Goal: Transaction & Acquisition: Purchase product/service

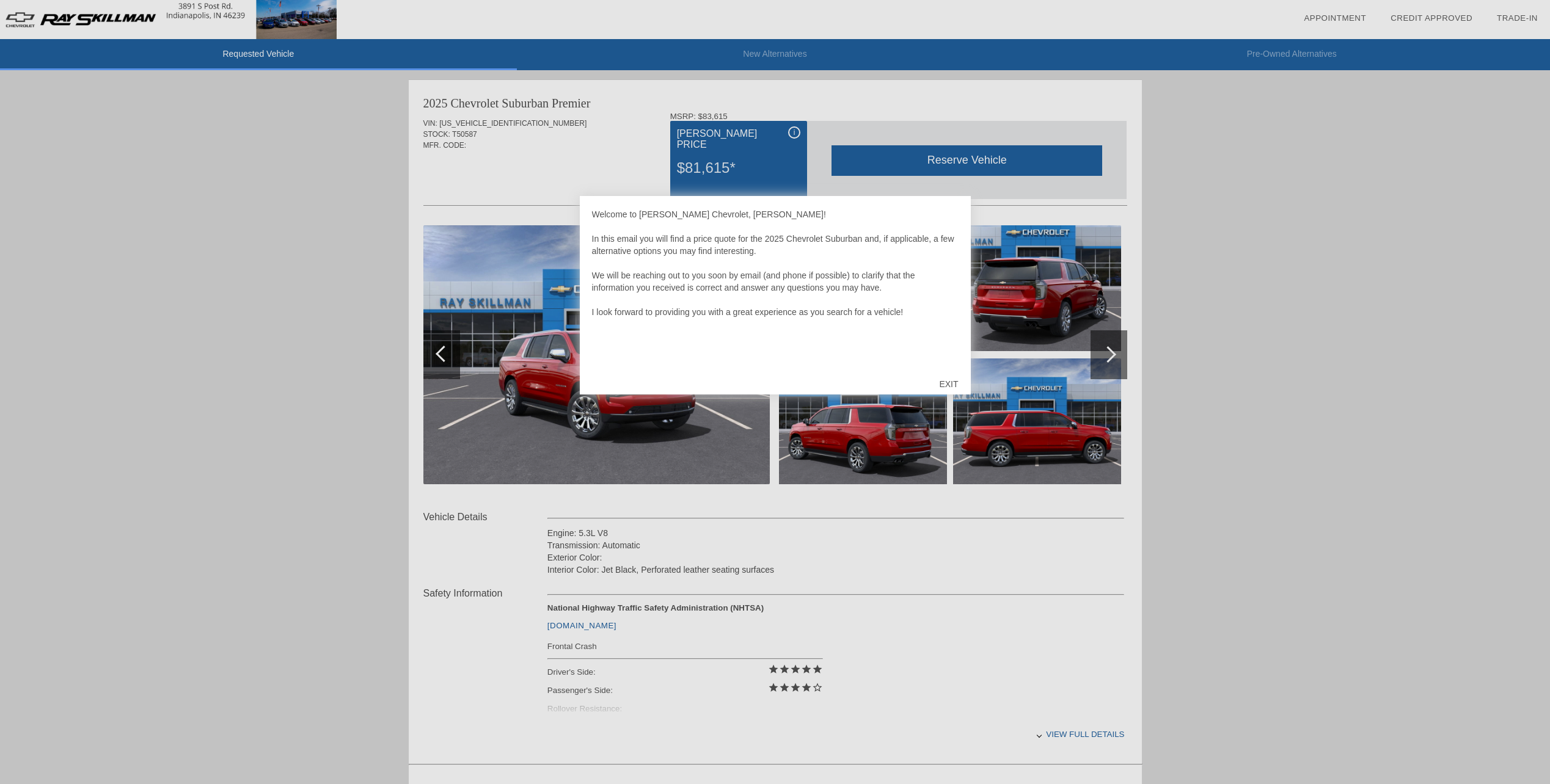
click at [954, 379] on div "EXIT" at bounding box center [948, 384] width 44 height 37
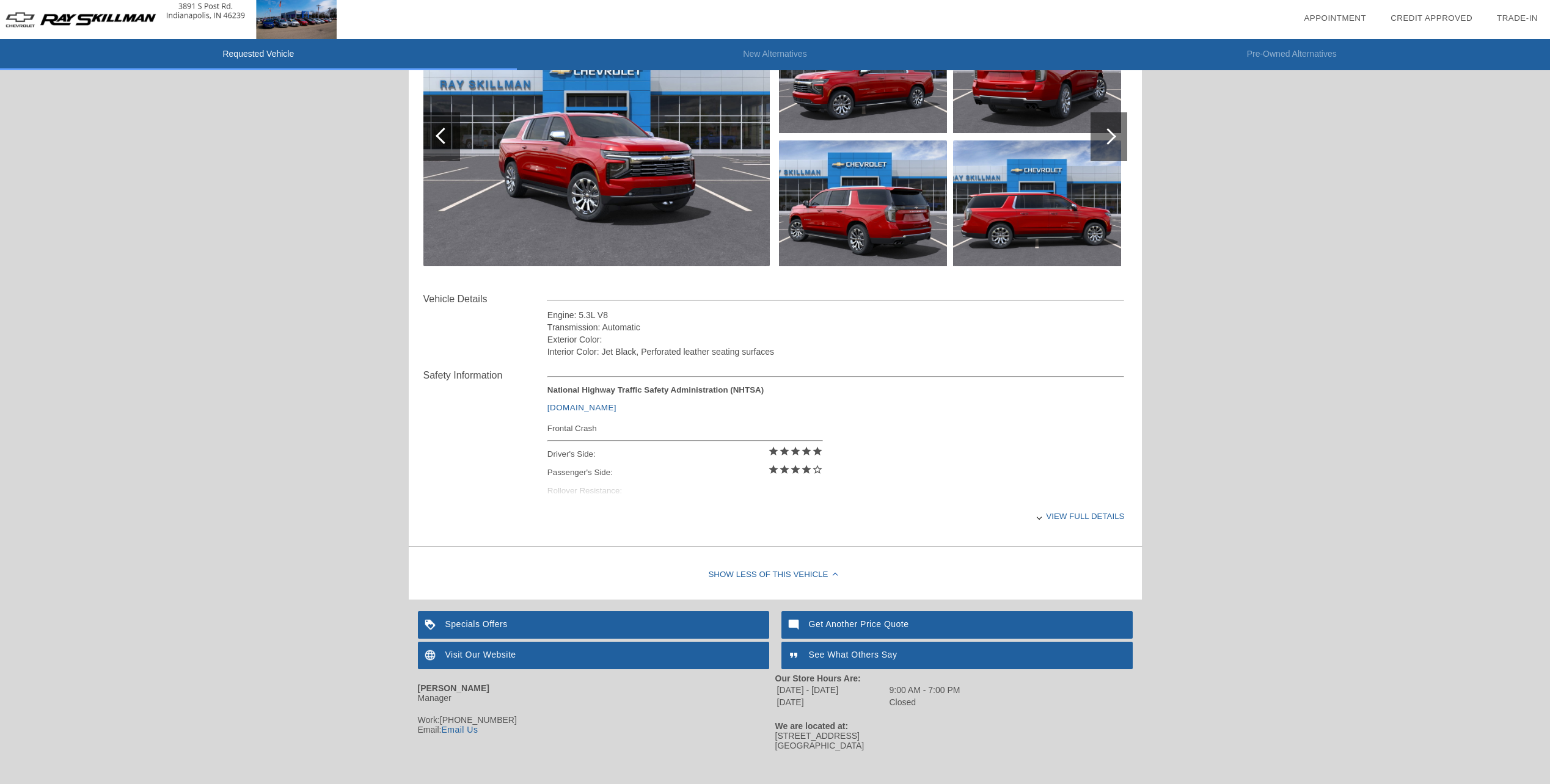
scroll to position [237, 0]
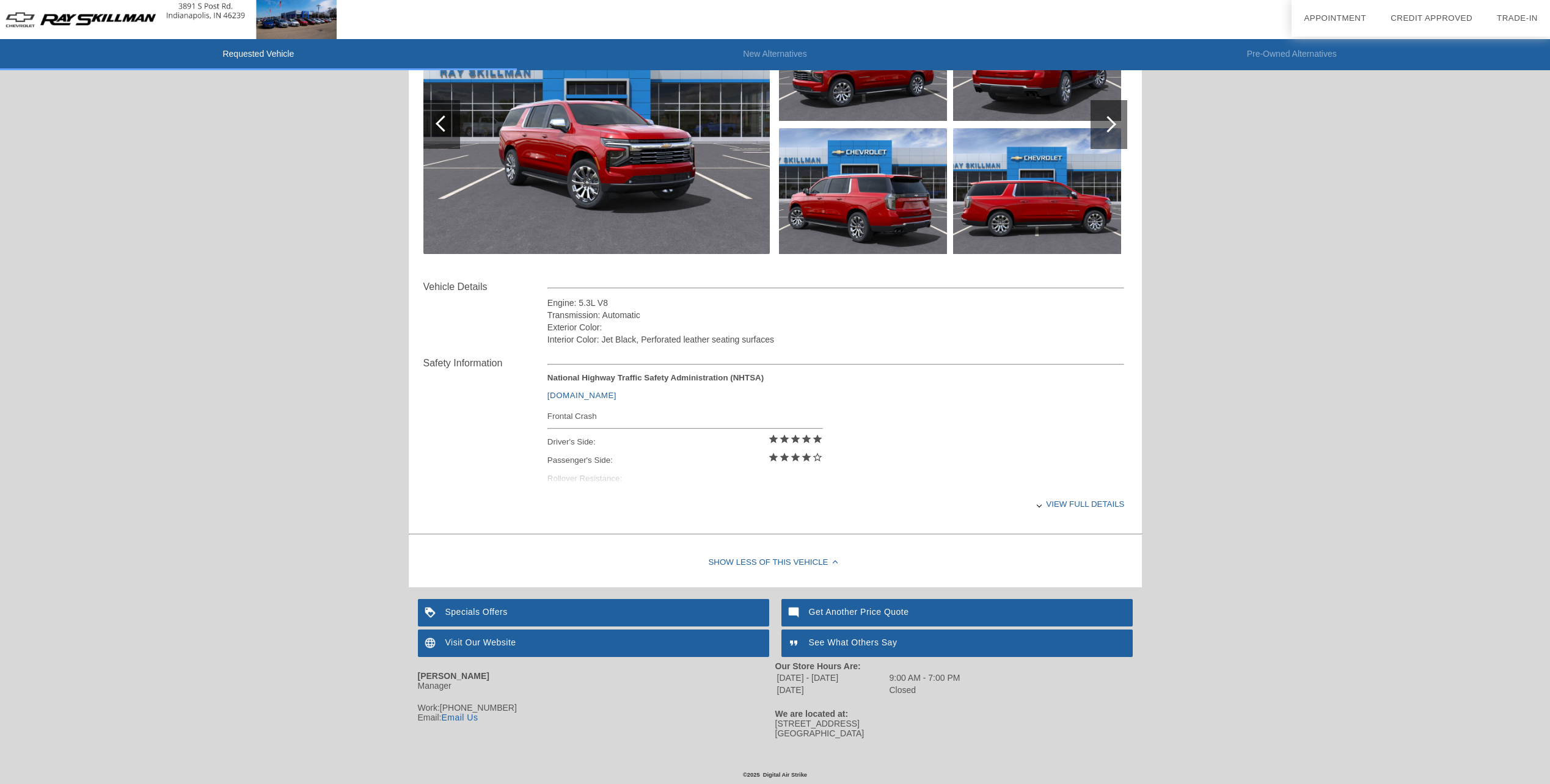
click at [1097, 495] on div "View full details" at bounding box center [836, 504] width 578 height 30
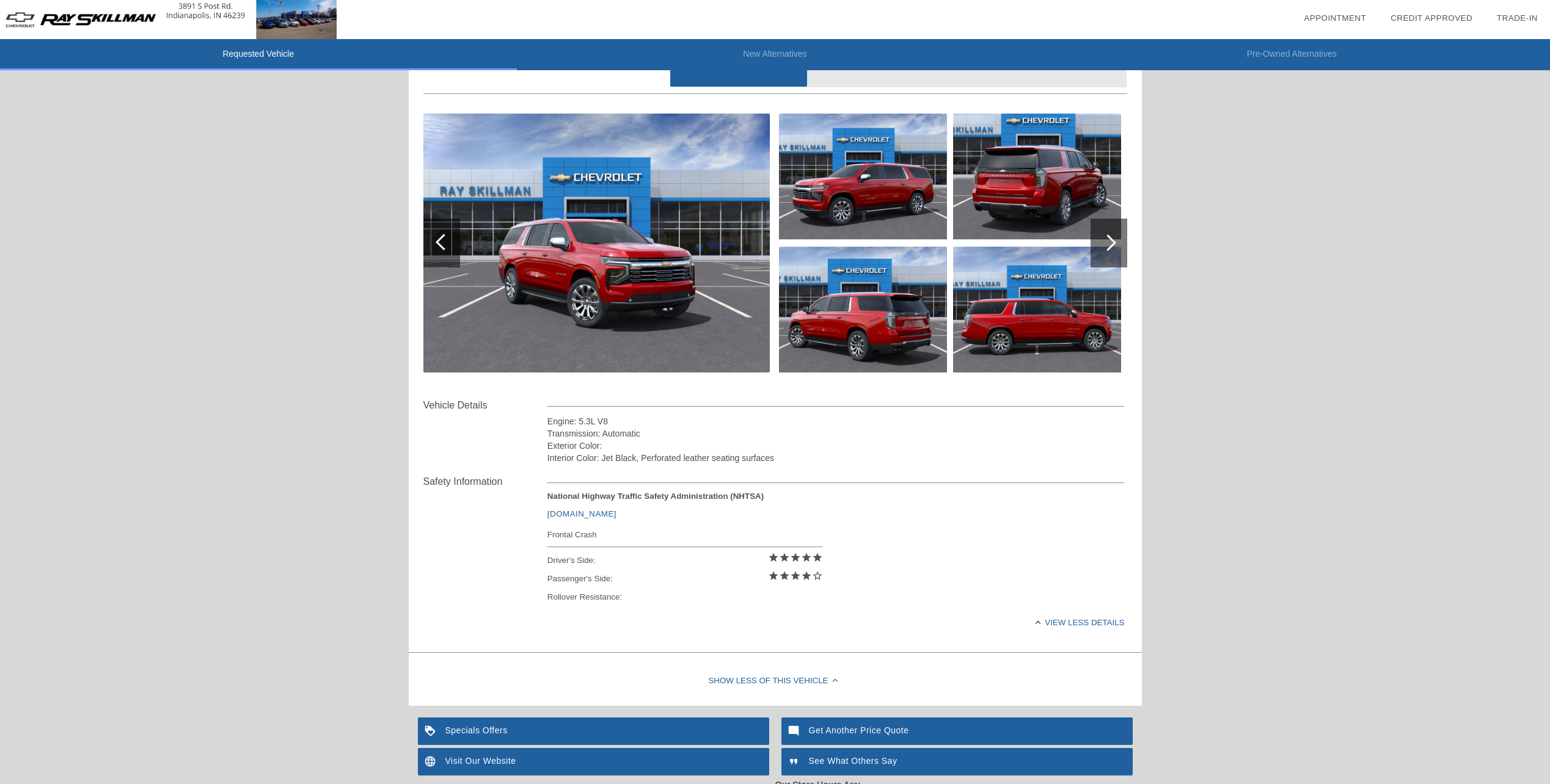
scroll to position [0, 0]
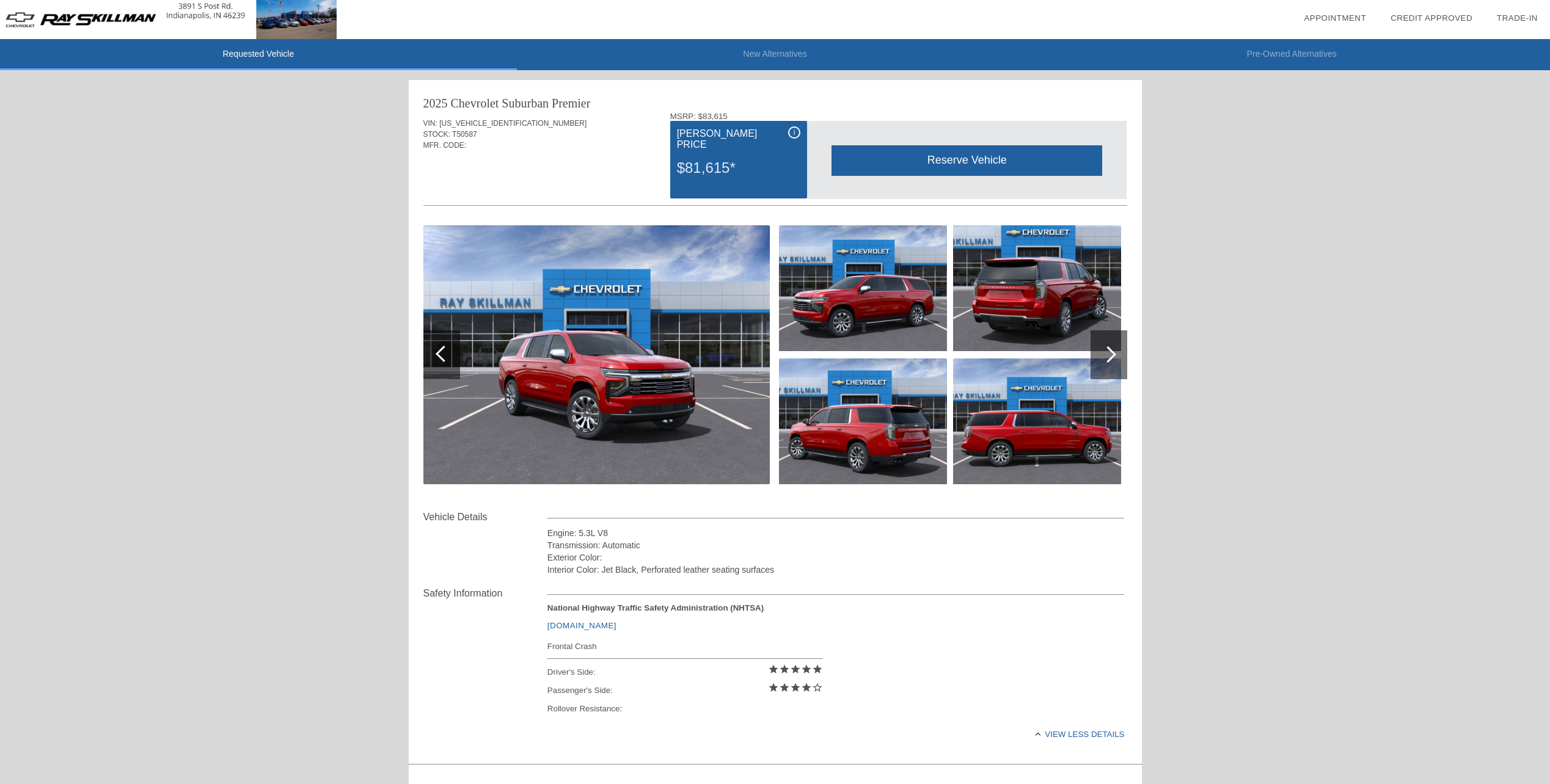
click at [644, 393] on img at bounding box center [596, 355] width 346 height 259
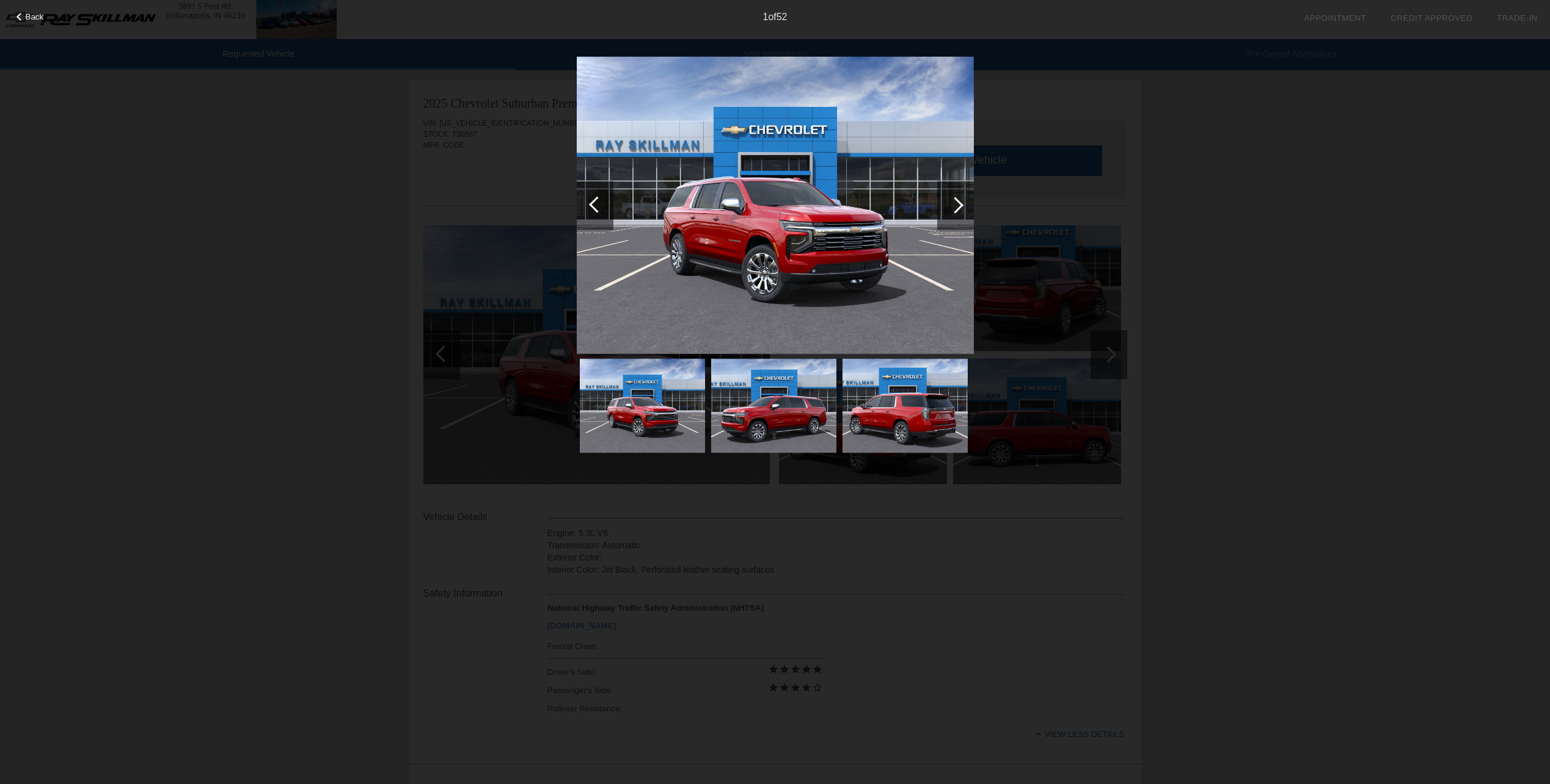
click at [953, 200] on div at bounding box center [955, 205] width 16 height 16
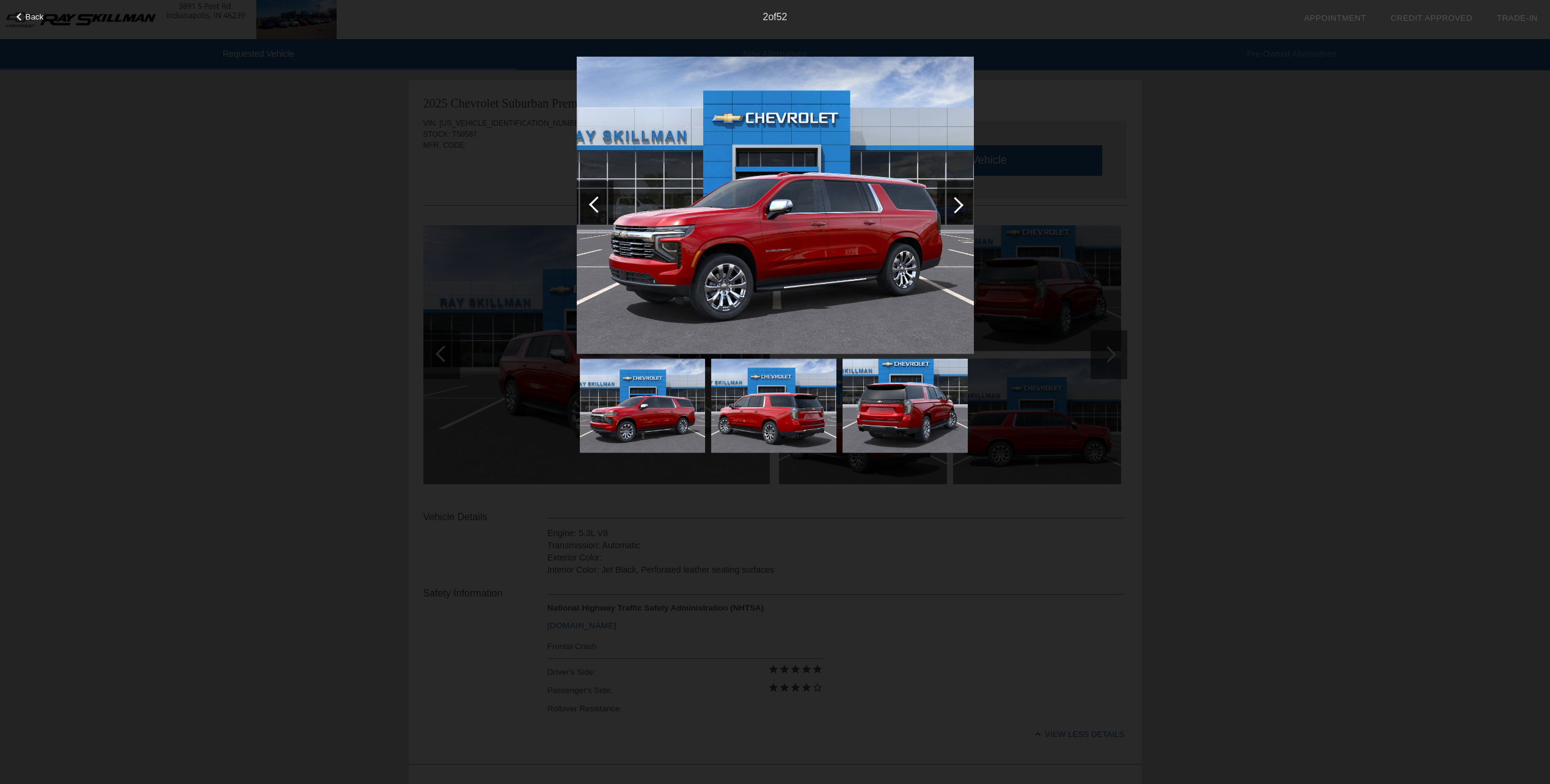
click at [956, 200] on div at bounding box center [955, 205] width 16 height 16
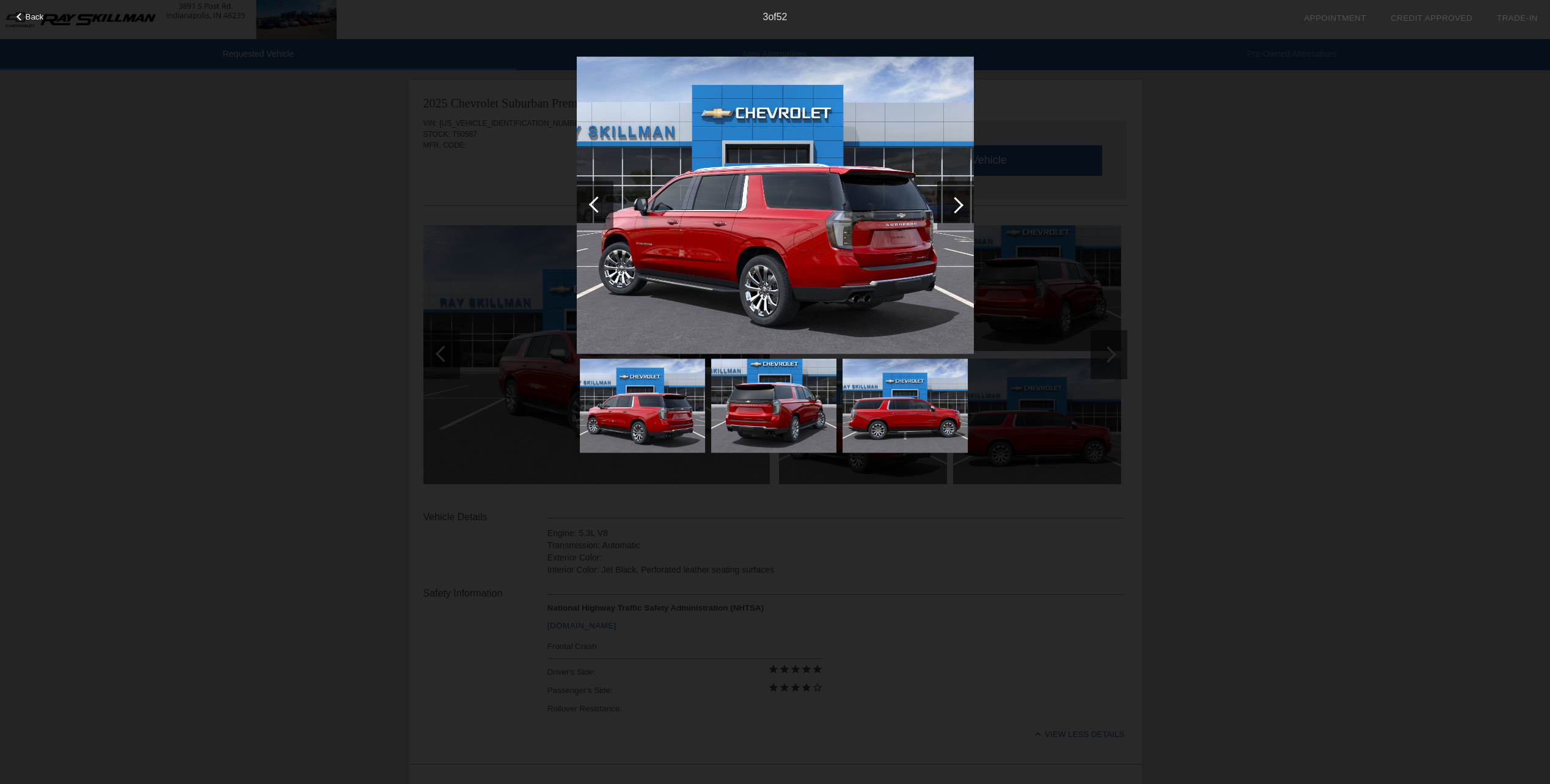
click at [956, 200] on div at bounding box center [955, 205] width 16 height 16
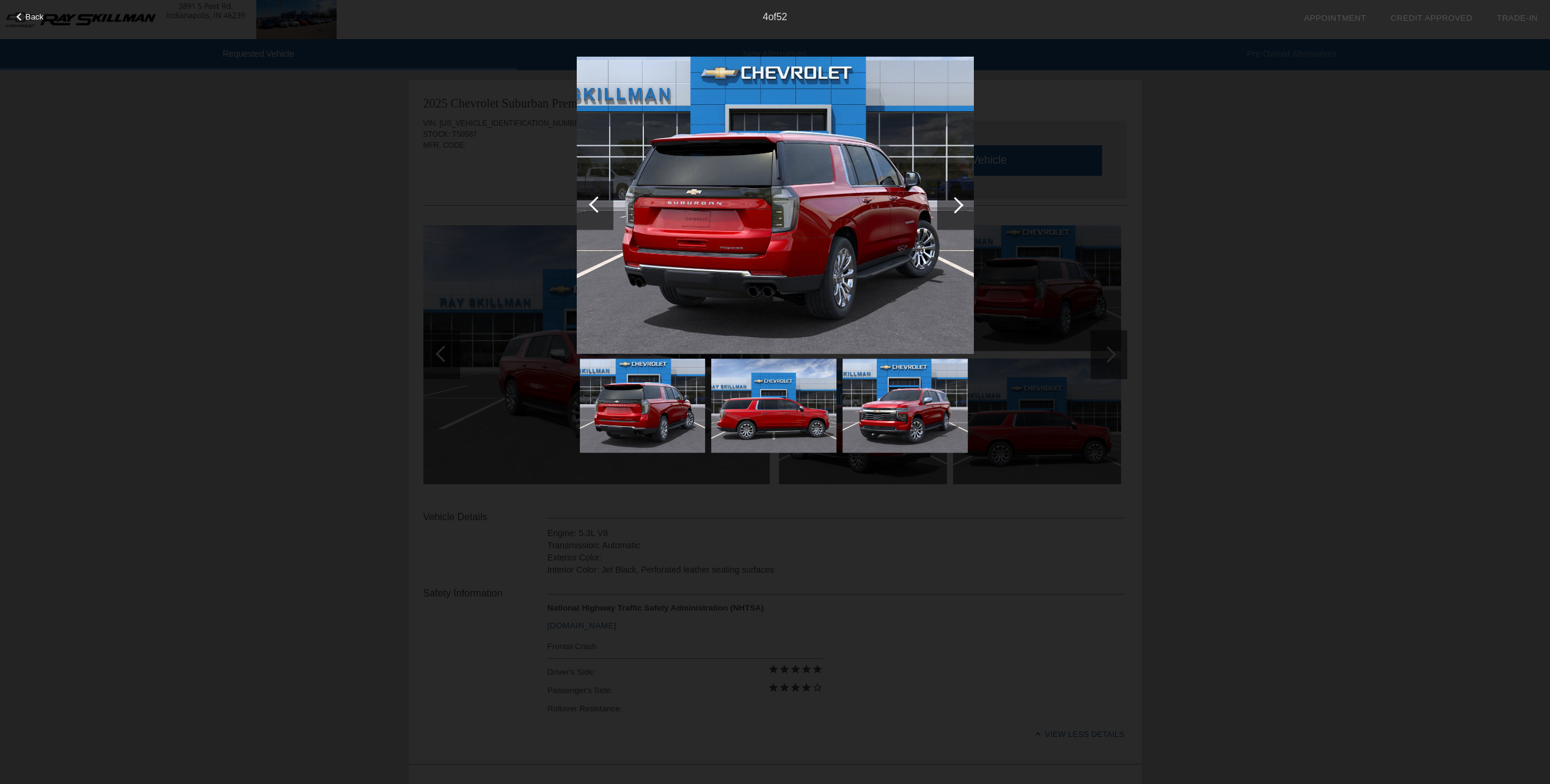
click at [956, 200] on div at bounding box center [955, 205] width 16 height 16
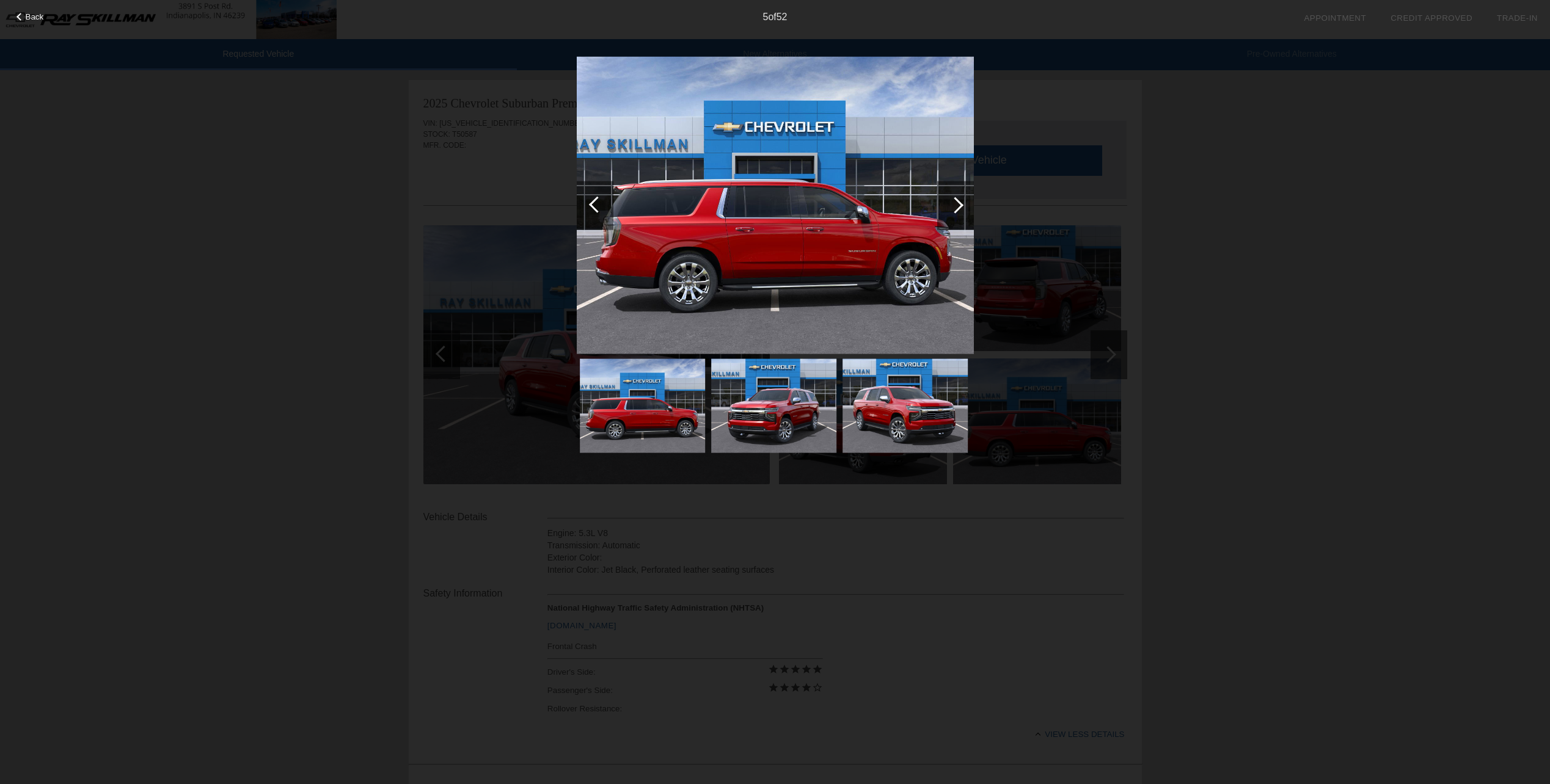
click at [956, 200] on div at bounding box center [955, 205] width 16 height 16
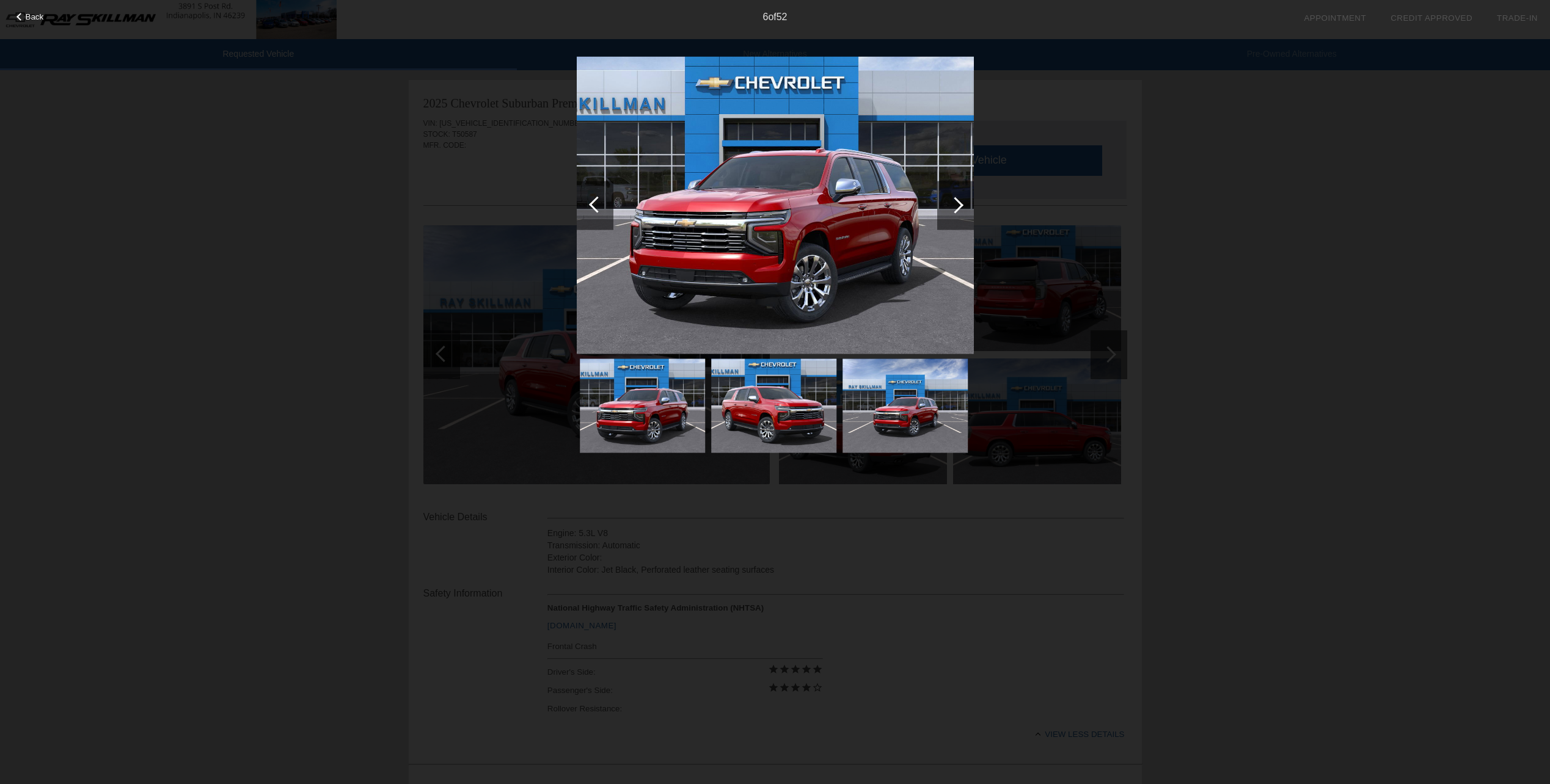
click at [956, 200] on div at bounding box center [955, 205] width 16 height 16
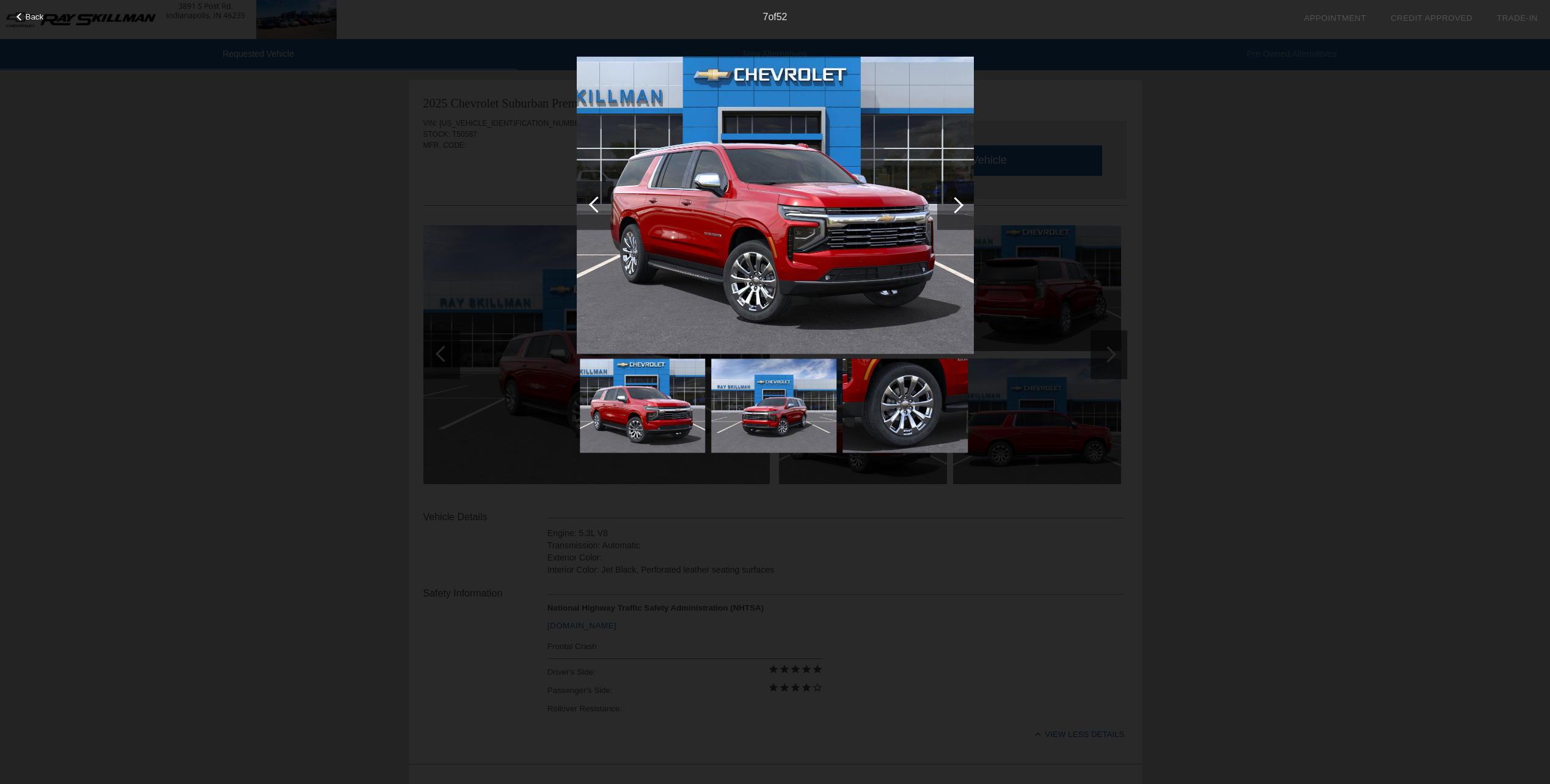
click at [955, 204] on div at bounding box center [955, 205] width 16 height 16
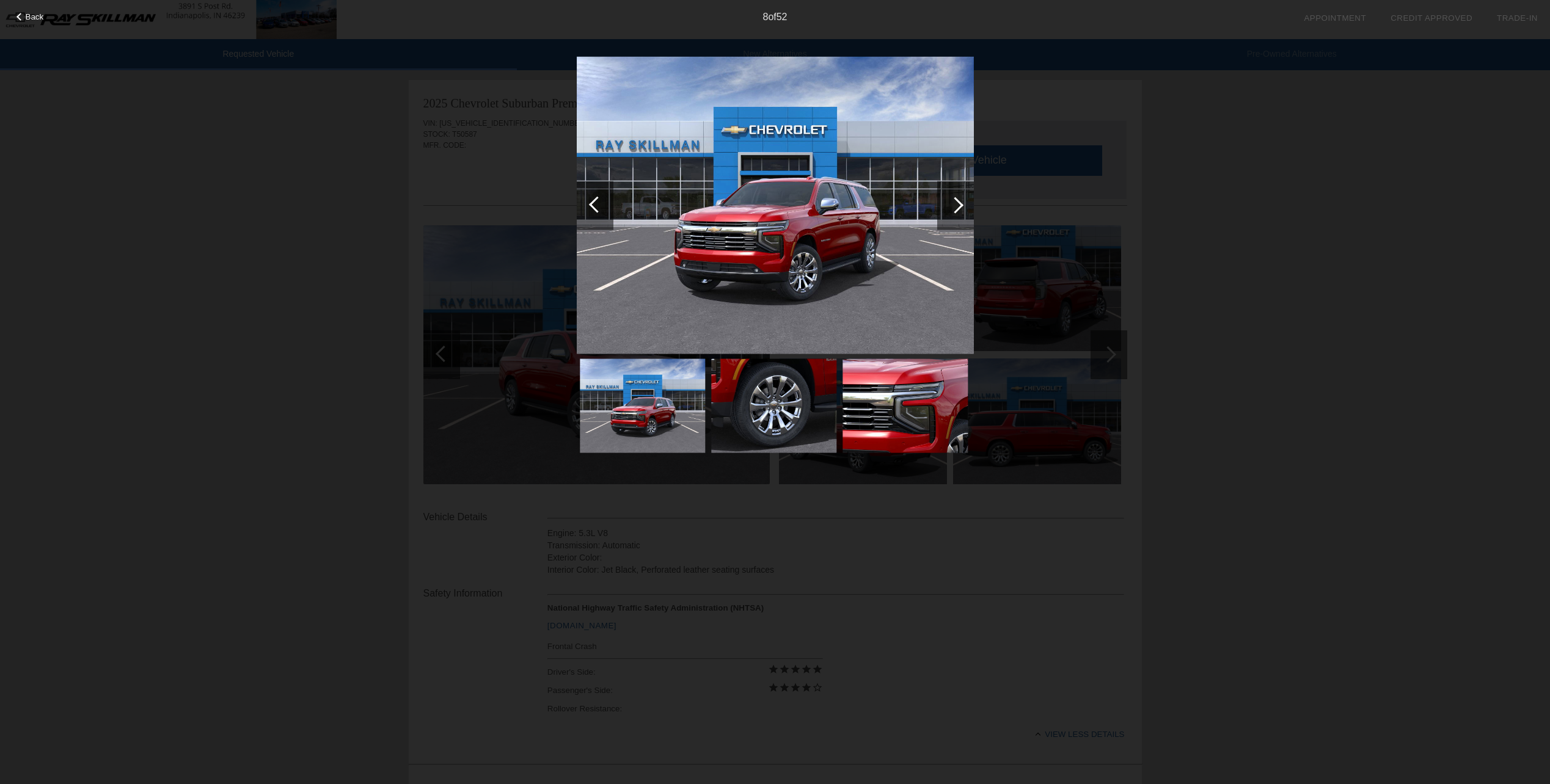
click at [955, 203] on div at bounding box center [955, 205] width 16 height 16
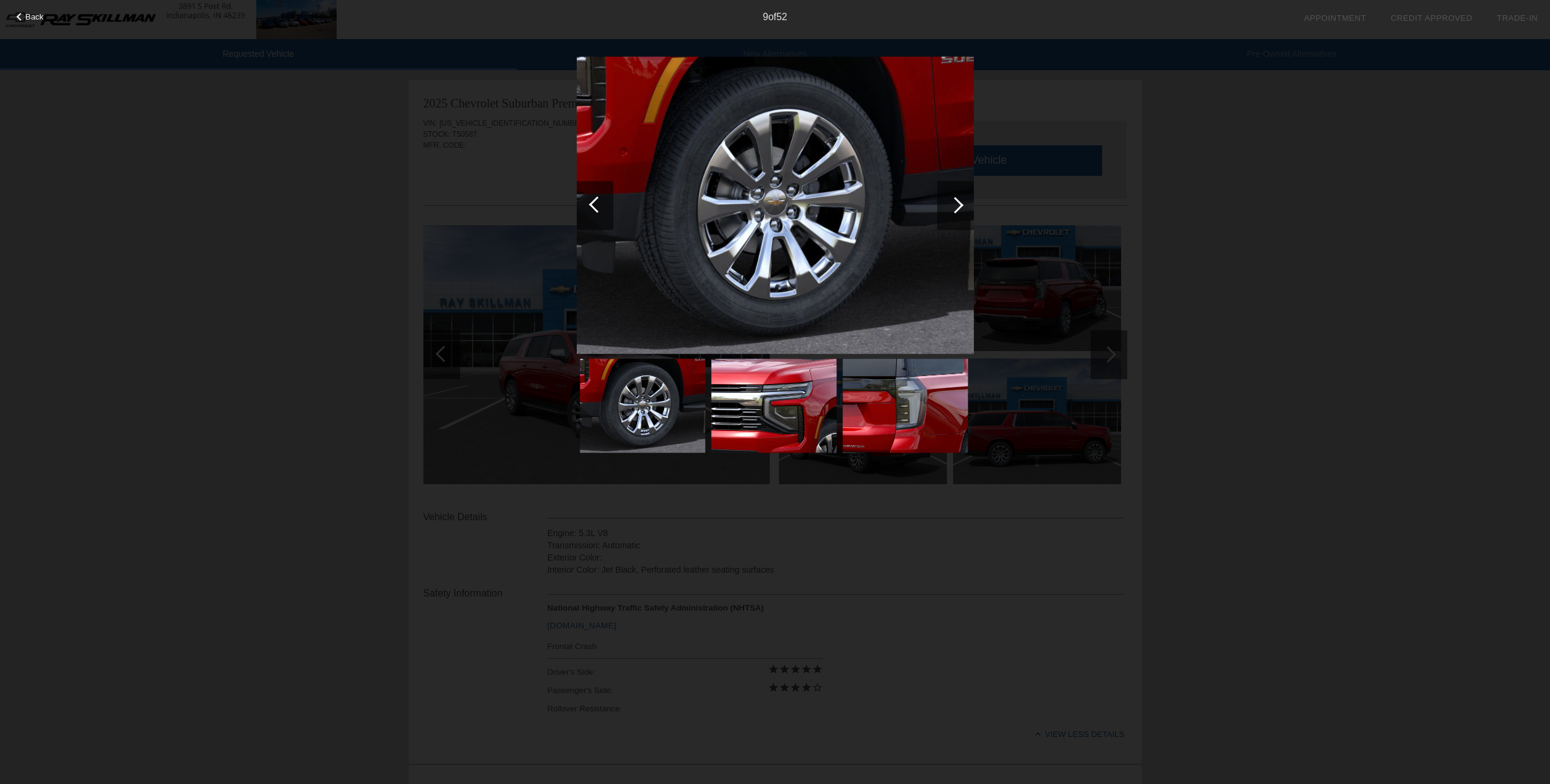
click at [955, 202] on div at bounding box center [955, 205] width 16 height 16
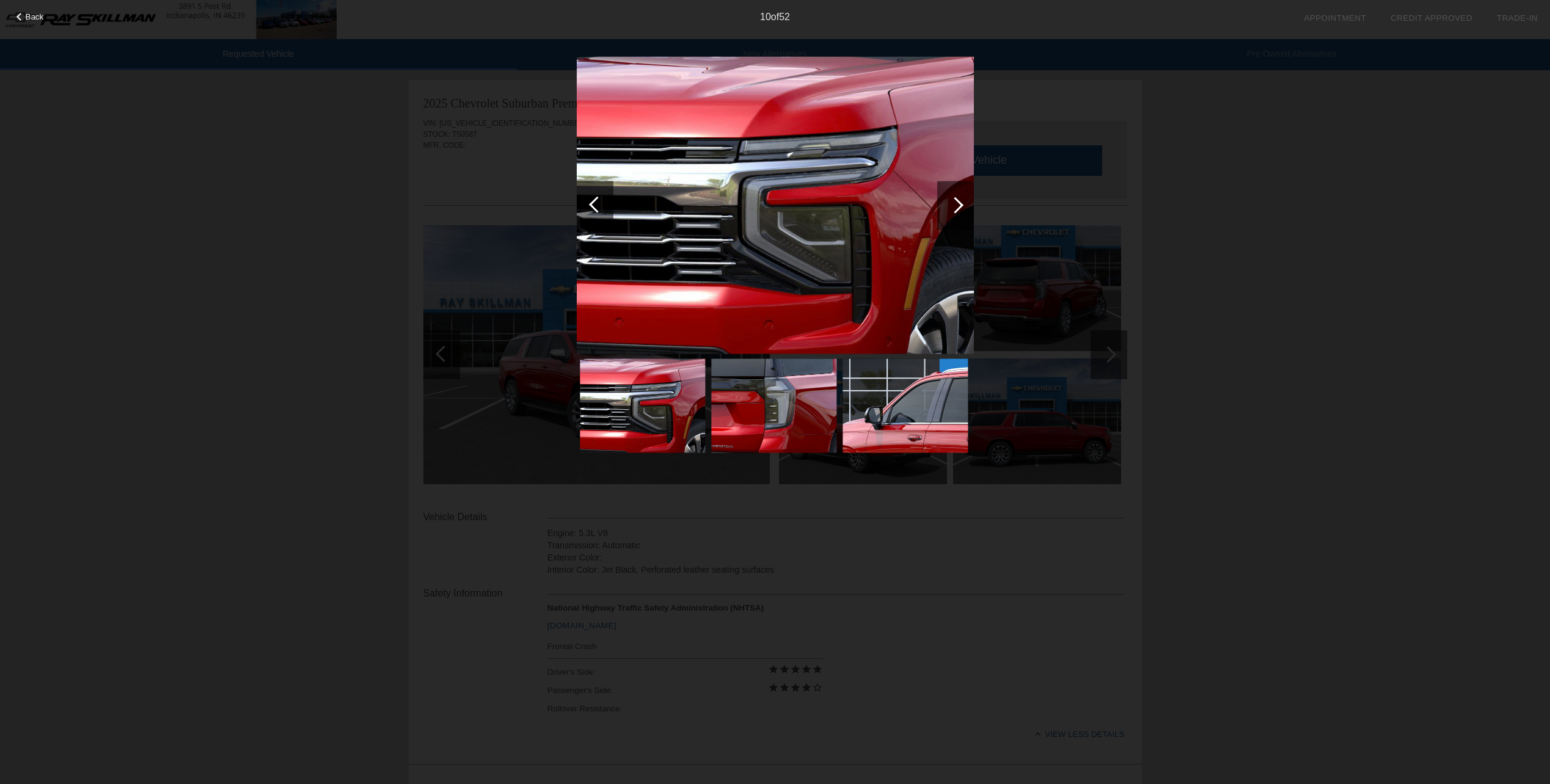
click at [591, 204] on div at bounding box center [597, 204] width 16 height 16
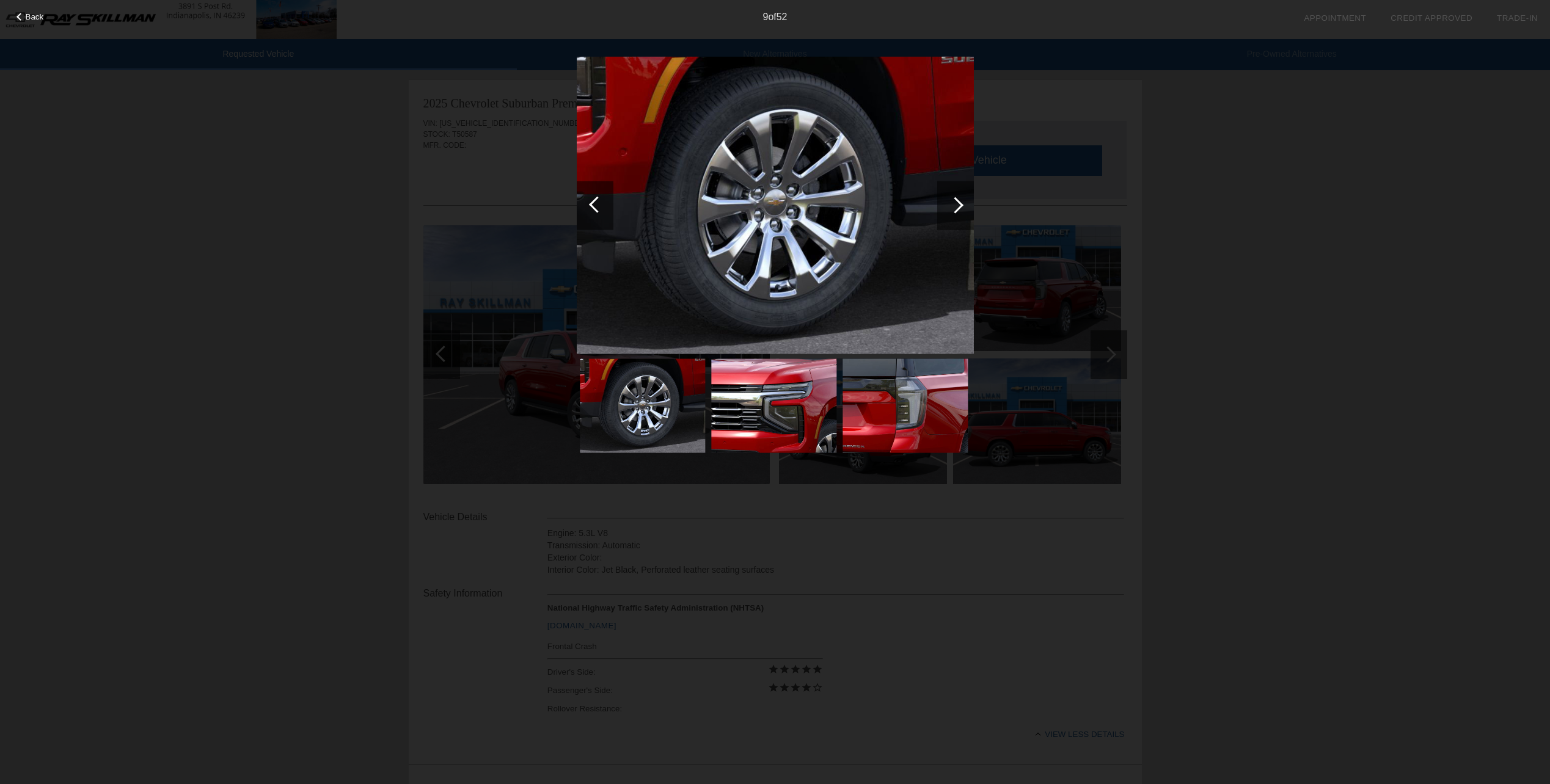
click at [958, 200] on div at bounding box center [955, 205] width 16 height 16
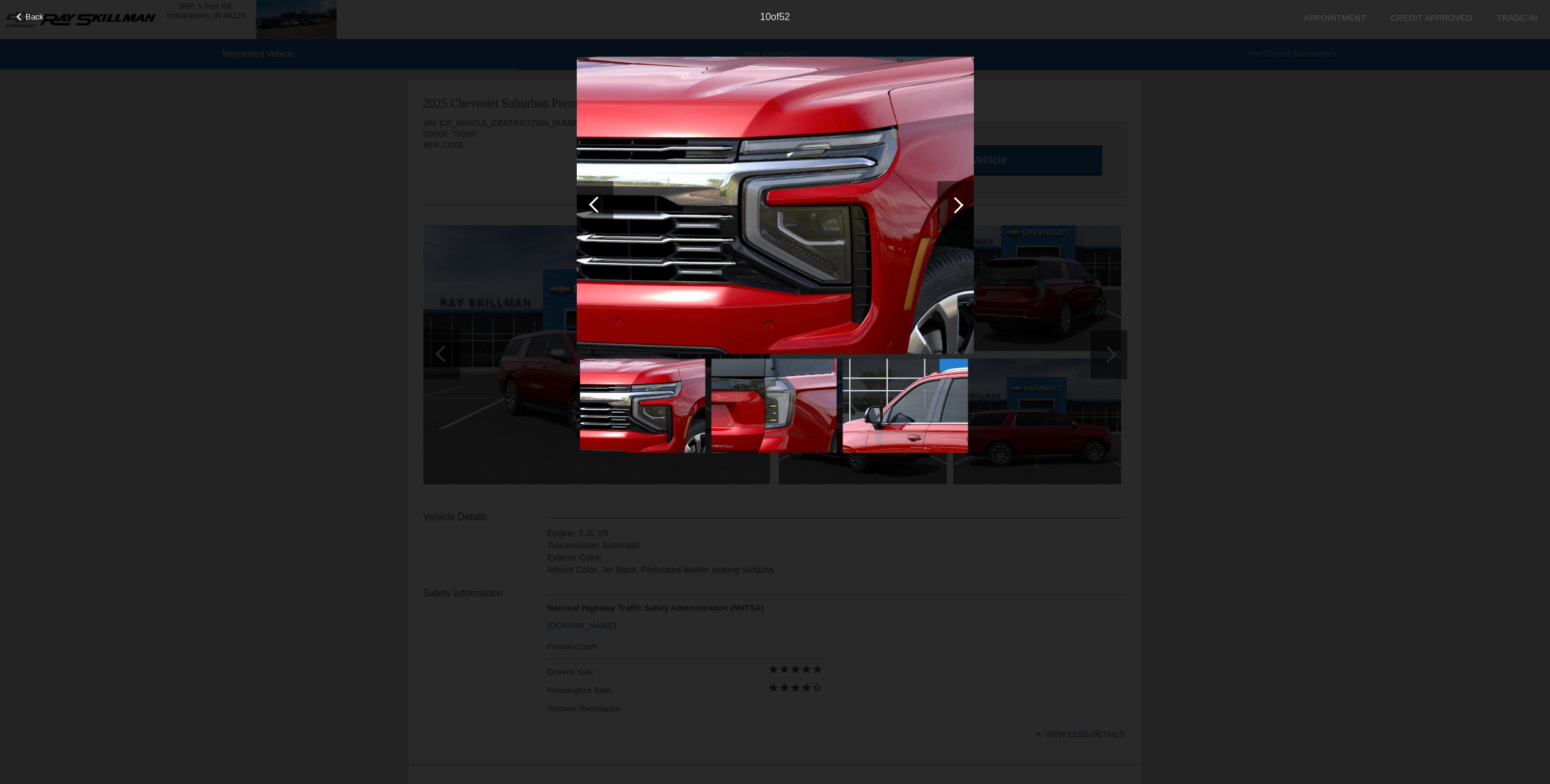
click at [957, 200] on div at bounding box center [955, 205] width 16 height 16
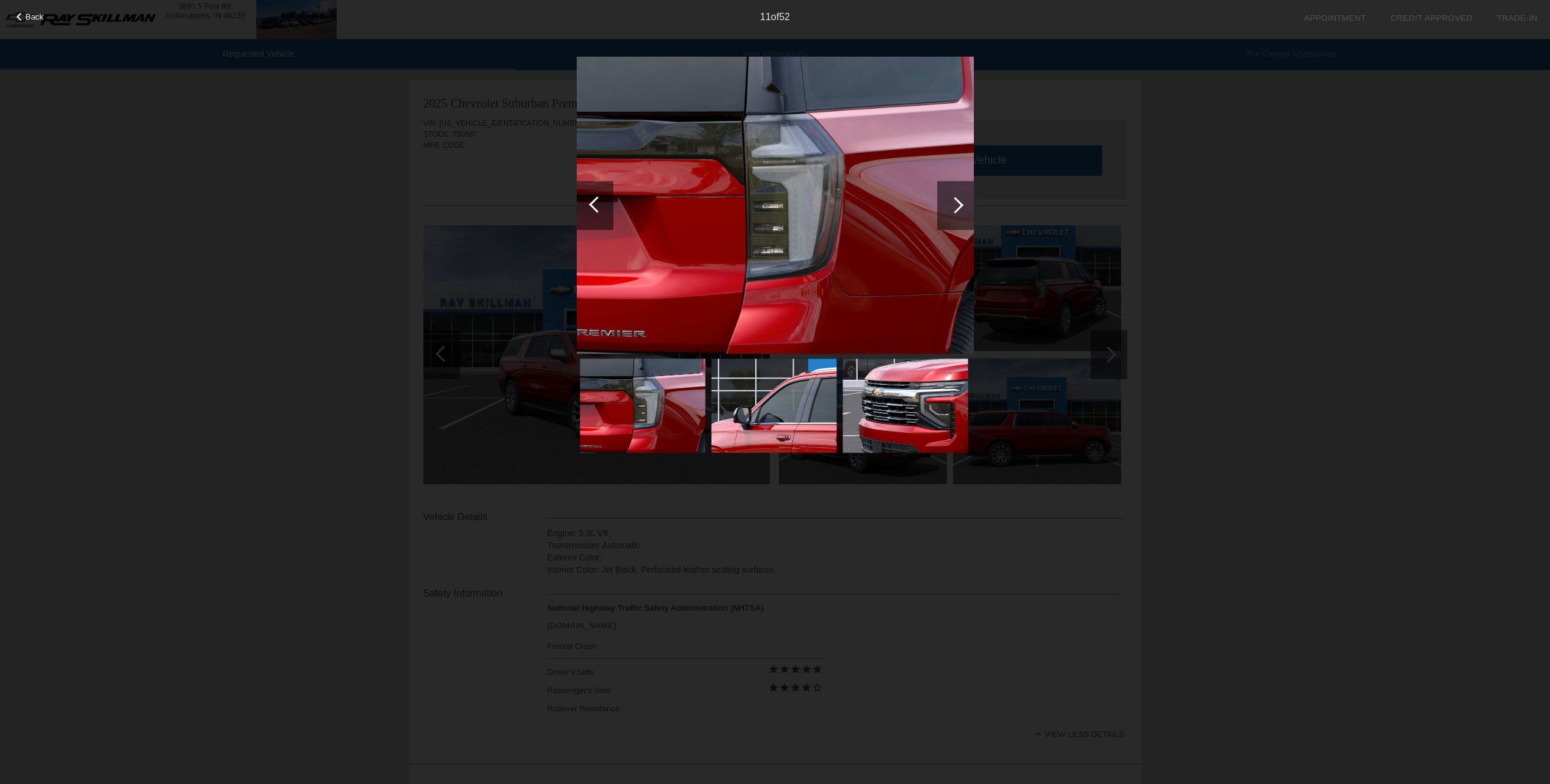
click at [957, 200] on div at bounding box center [955, 205] width 16 height 16
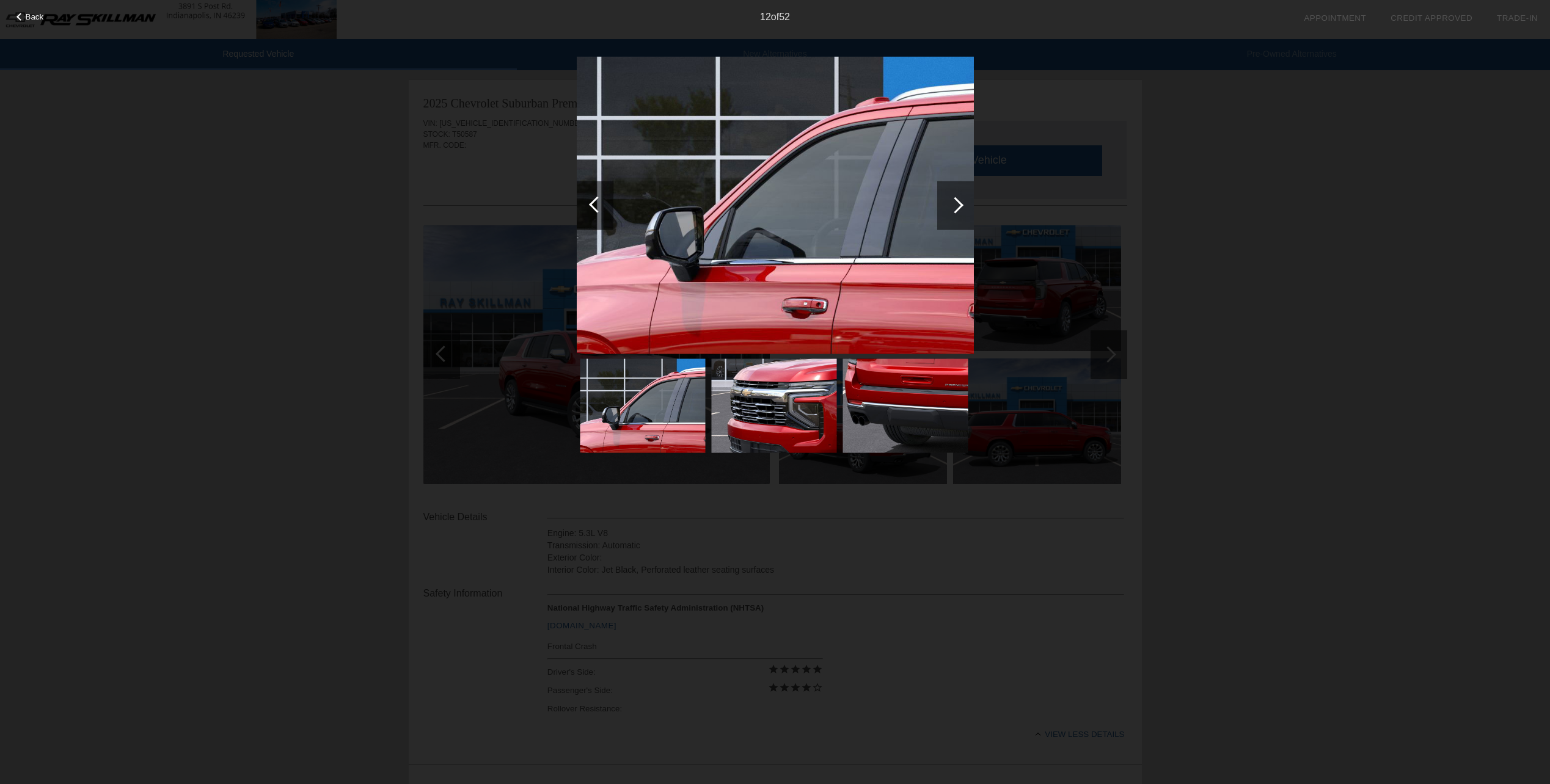
click at [957, 200] on div at bounding box center [955, 205] width 16 height 16
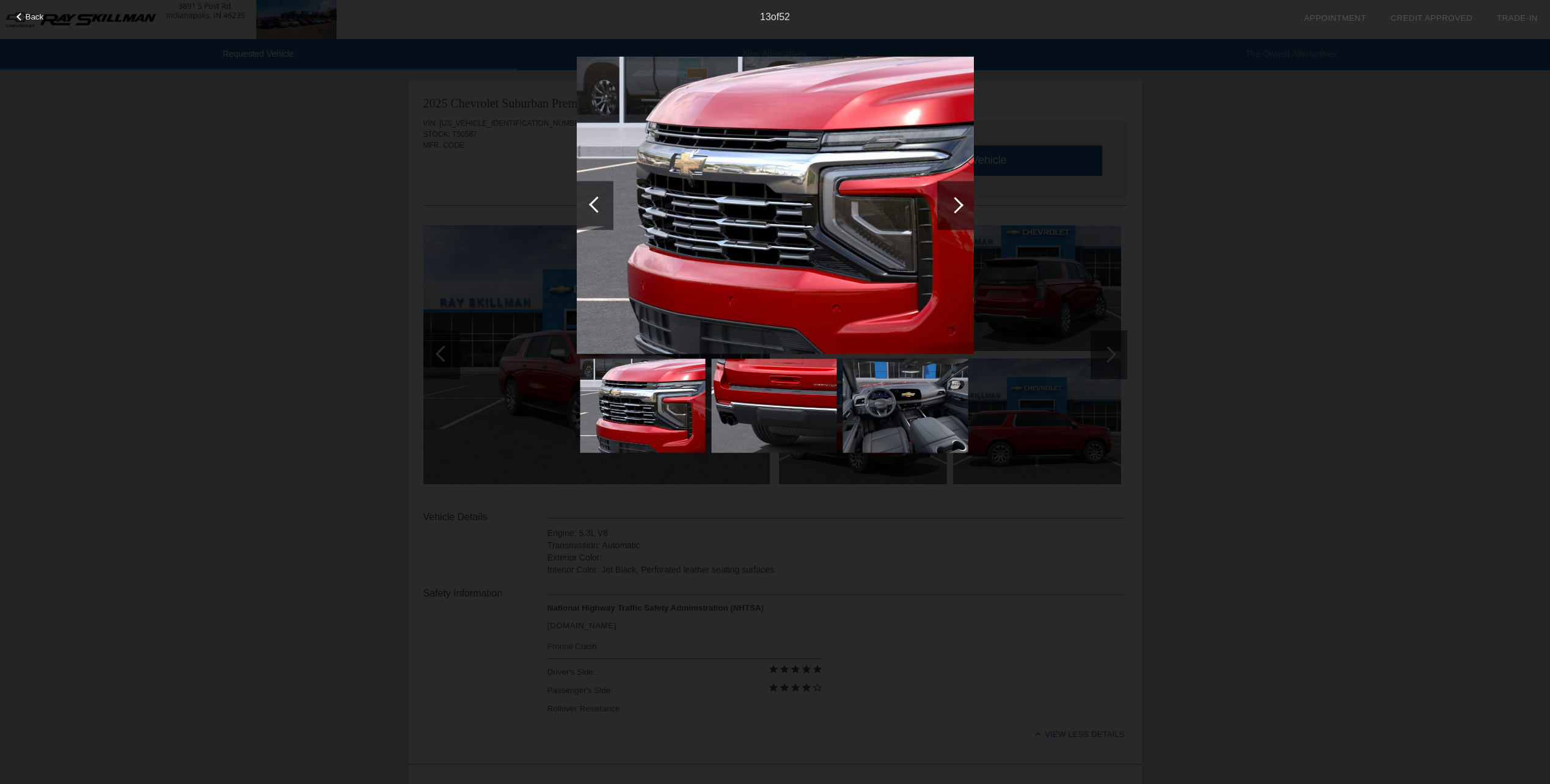
click at [957, 200] on div at bounding box center [955, 205] width 16 height 16
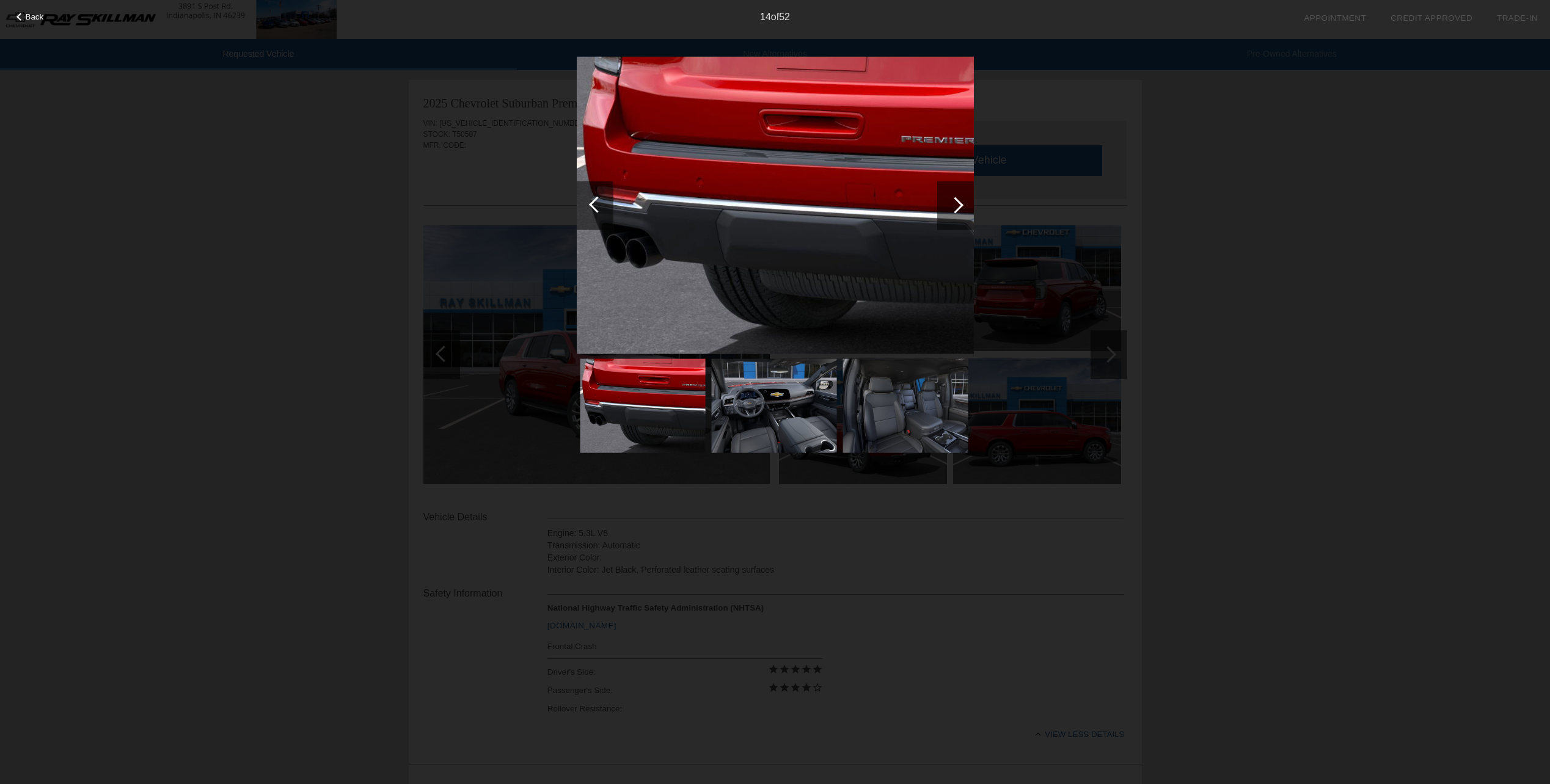
click at [957, 200] on div at bounding box center [955, 205] width 16 height 16
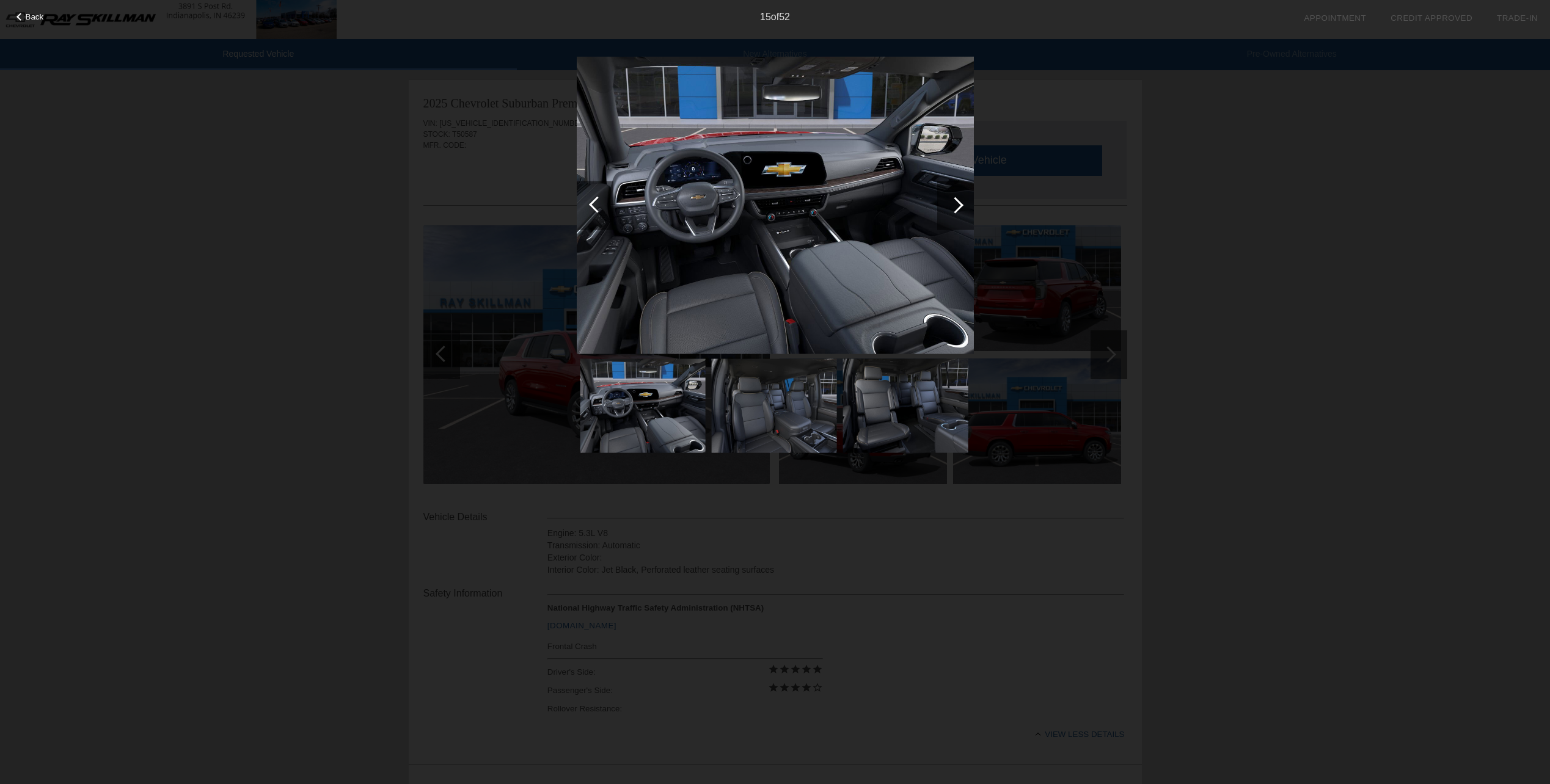
click at [957, 200] on div at bounding box center [955, 205] width 16 height 16
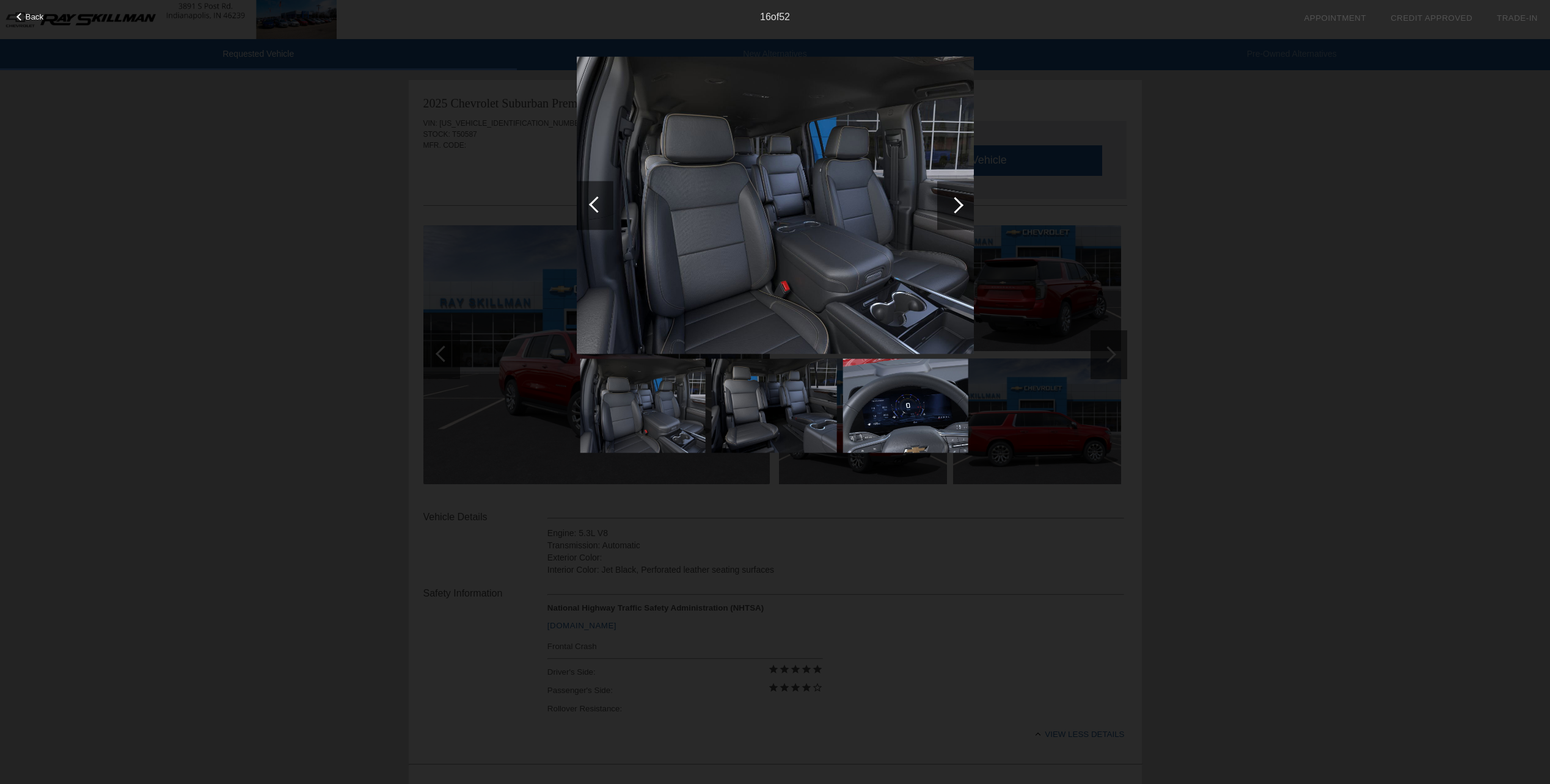
click at [957, 200] on div at bounding box center [955, 205] width 16 height 16
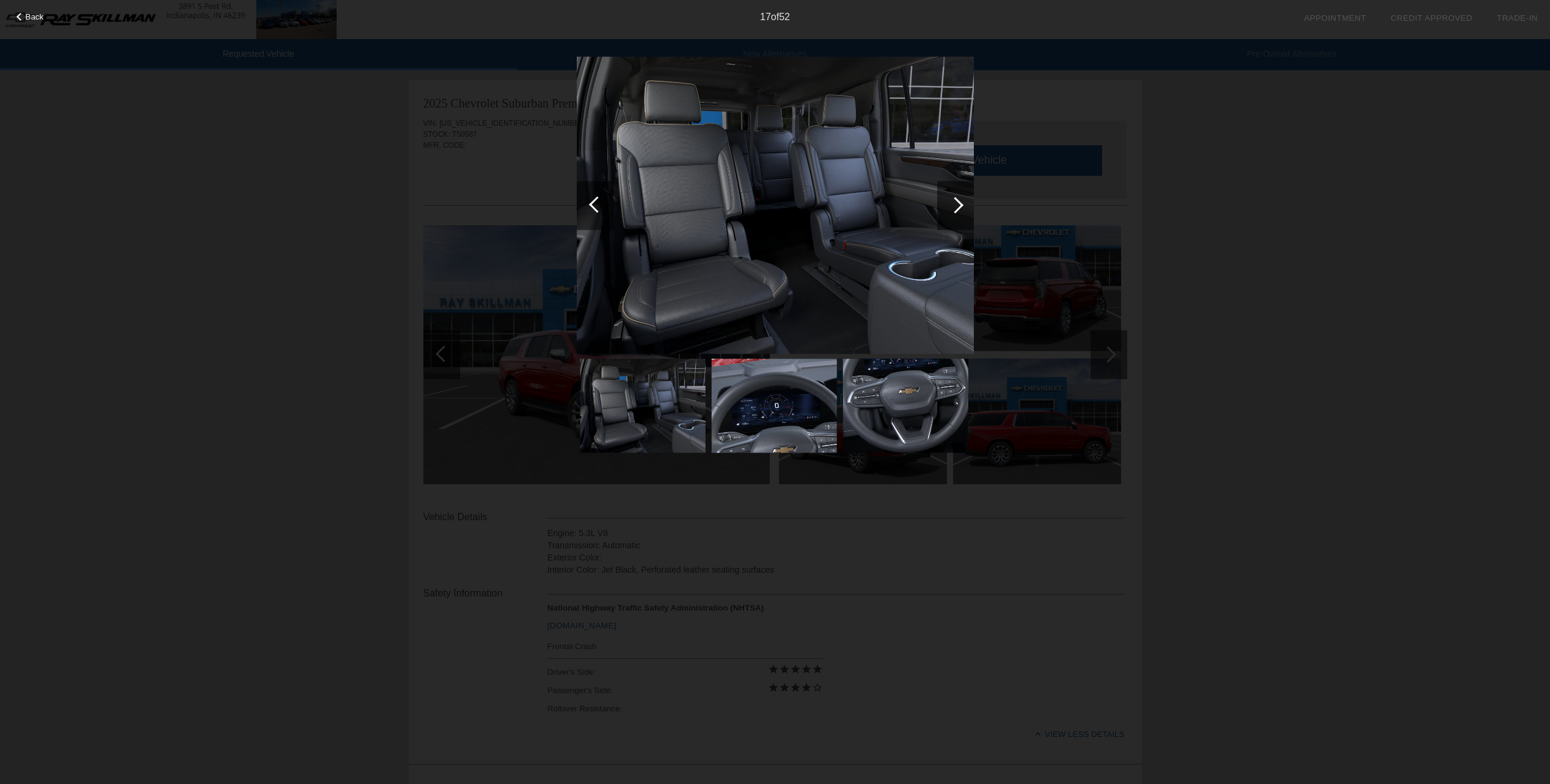
click at [957, 200] on div at bounding box center [955, 205] width 16 height 16
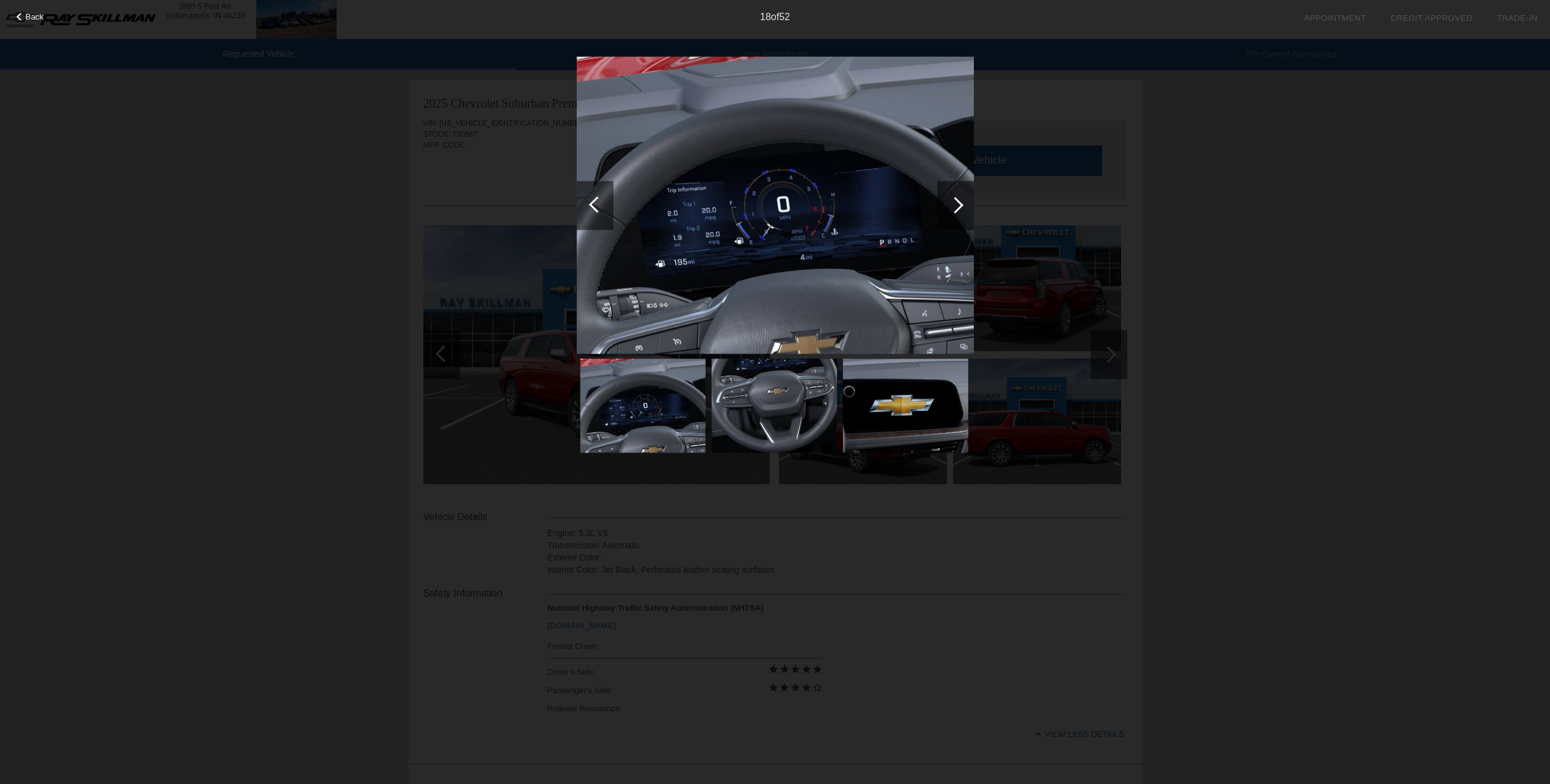
click at [957, 200] on div at bounding box center [955, 205] width 16 height 16
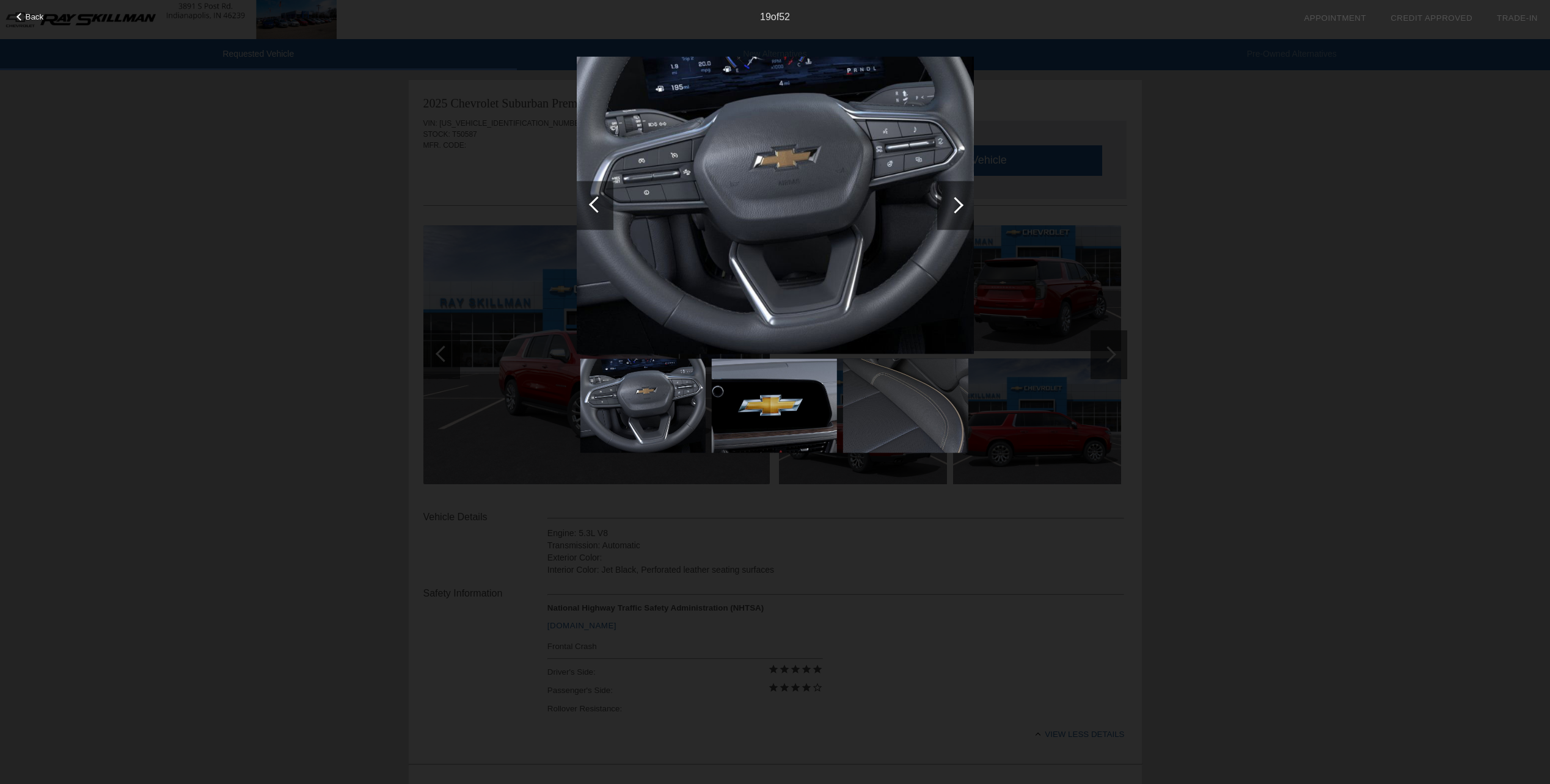
click at [957, 201] on div at bounding box center [955, 205] width 16 height 16
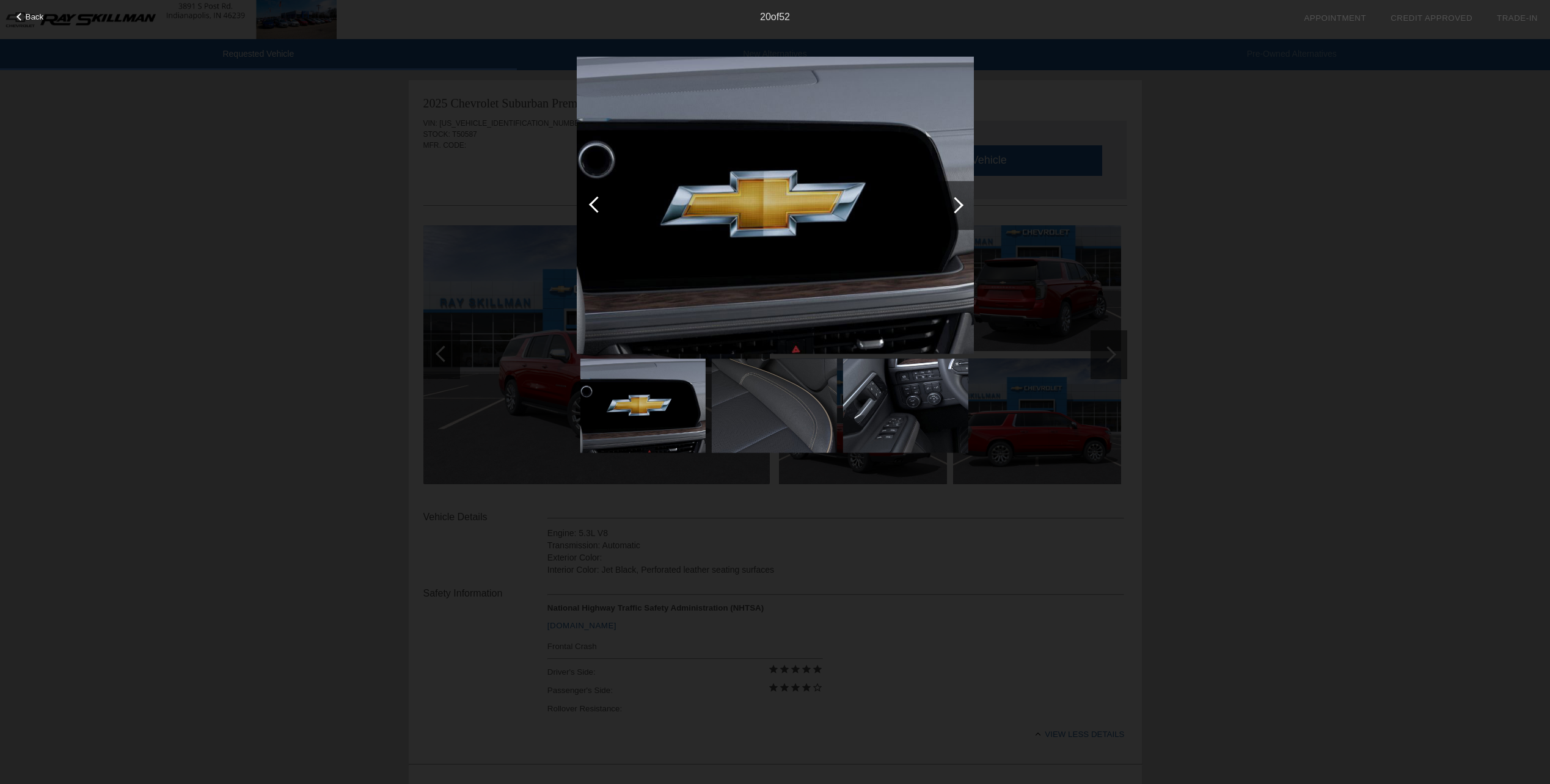
click at [957, 201] on div at bounding box center [955, 205] width 16 height 16
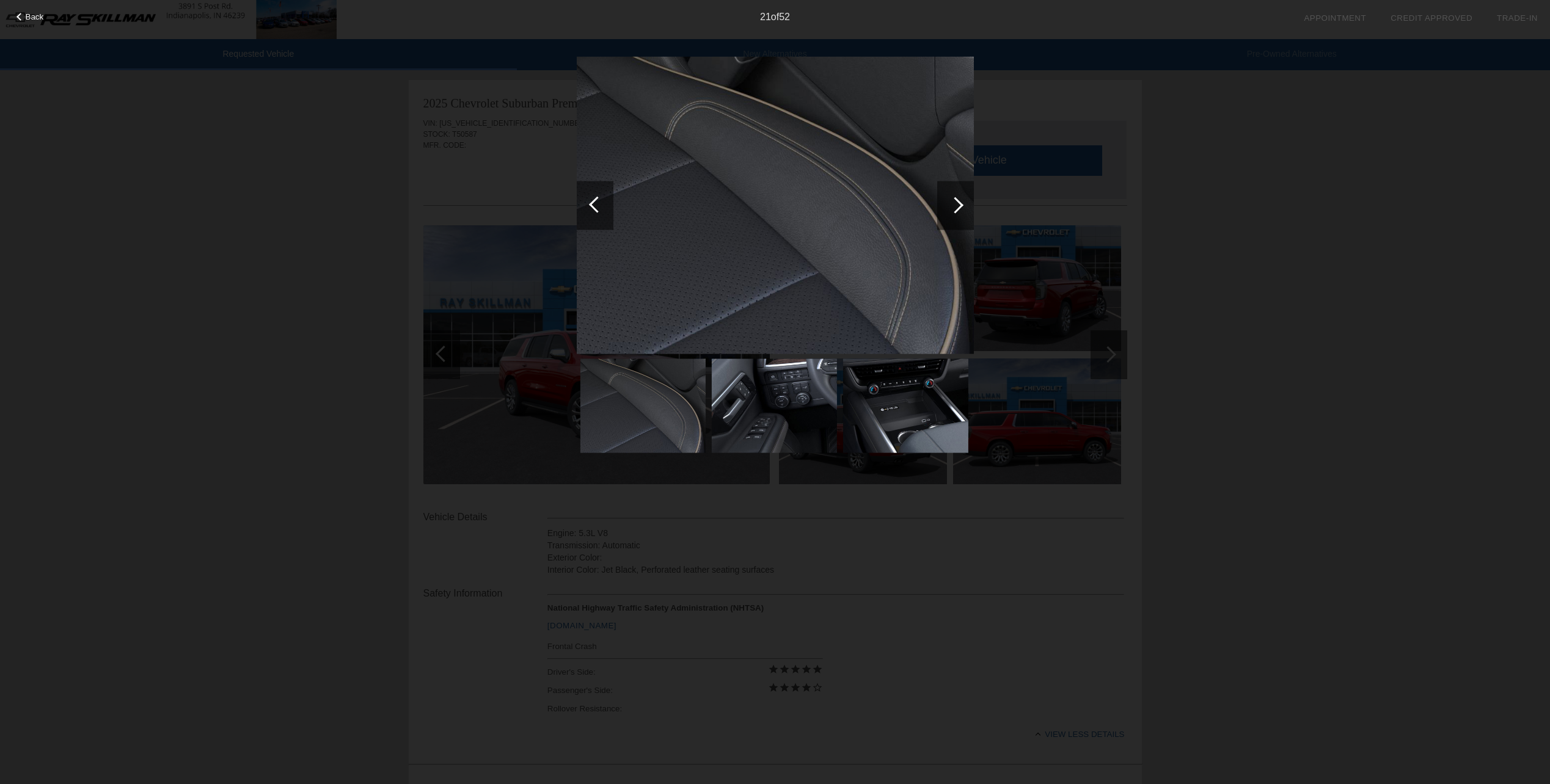
click at [957, 201] on div at bounding box center [955, 205] width 16 height 16
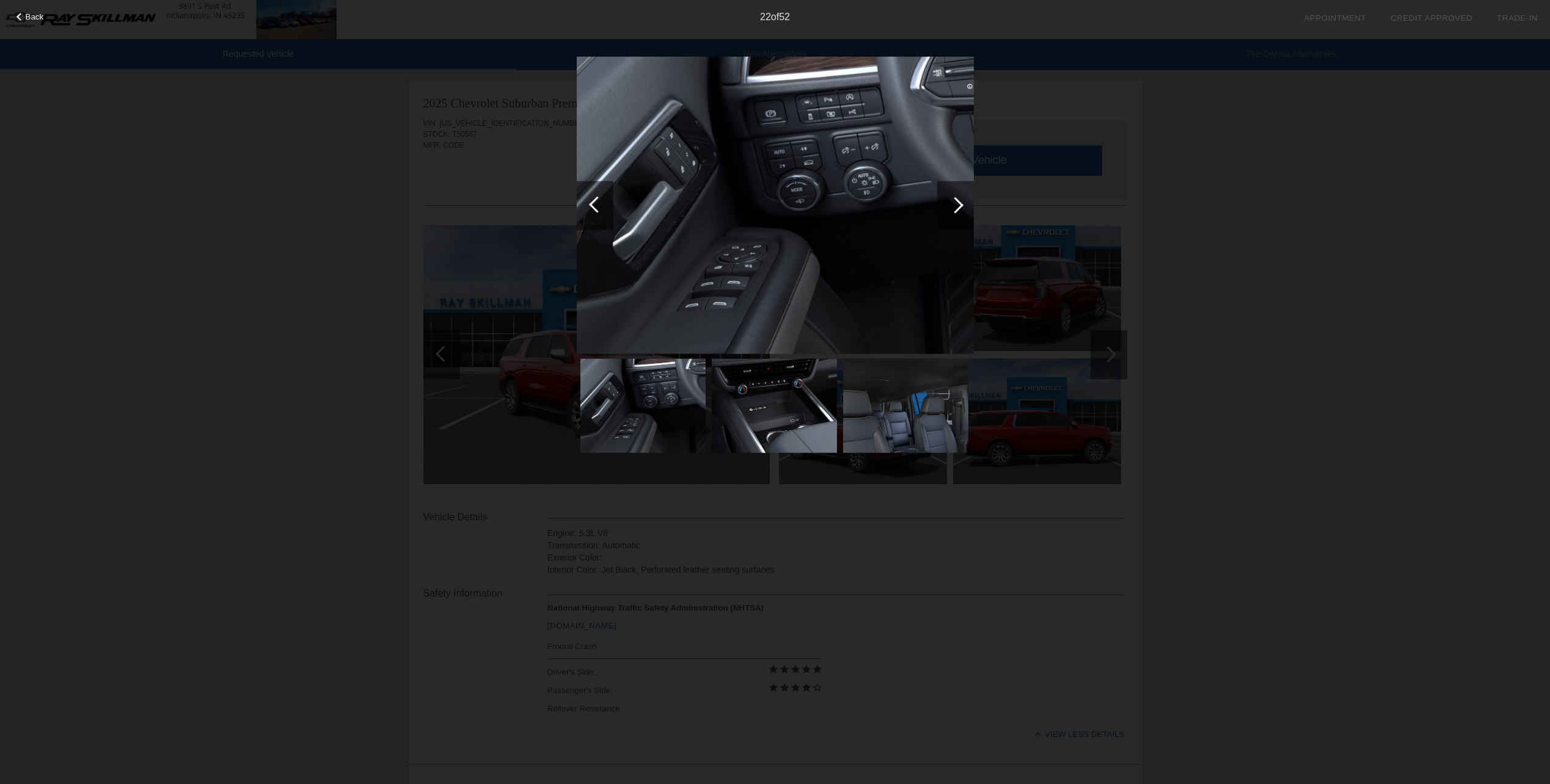
click at [957, 201] on div at bounding box center [955, 205] width 16 height 16
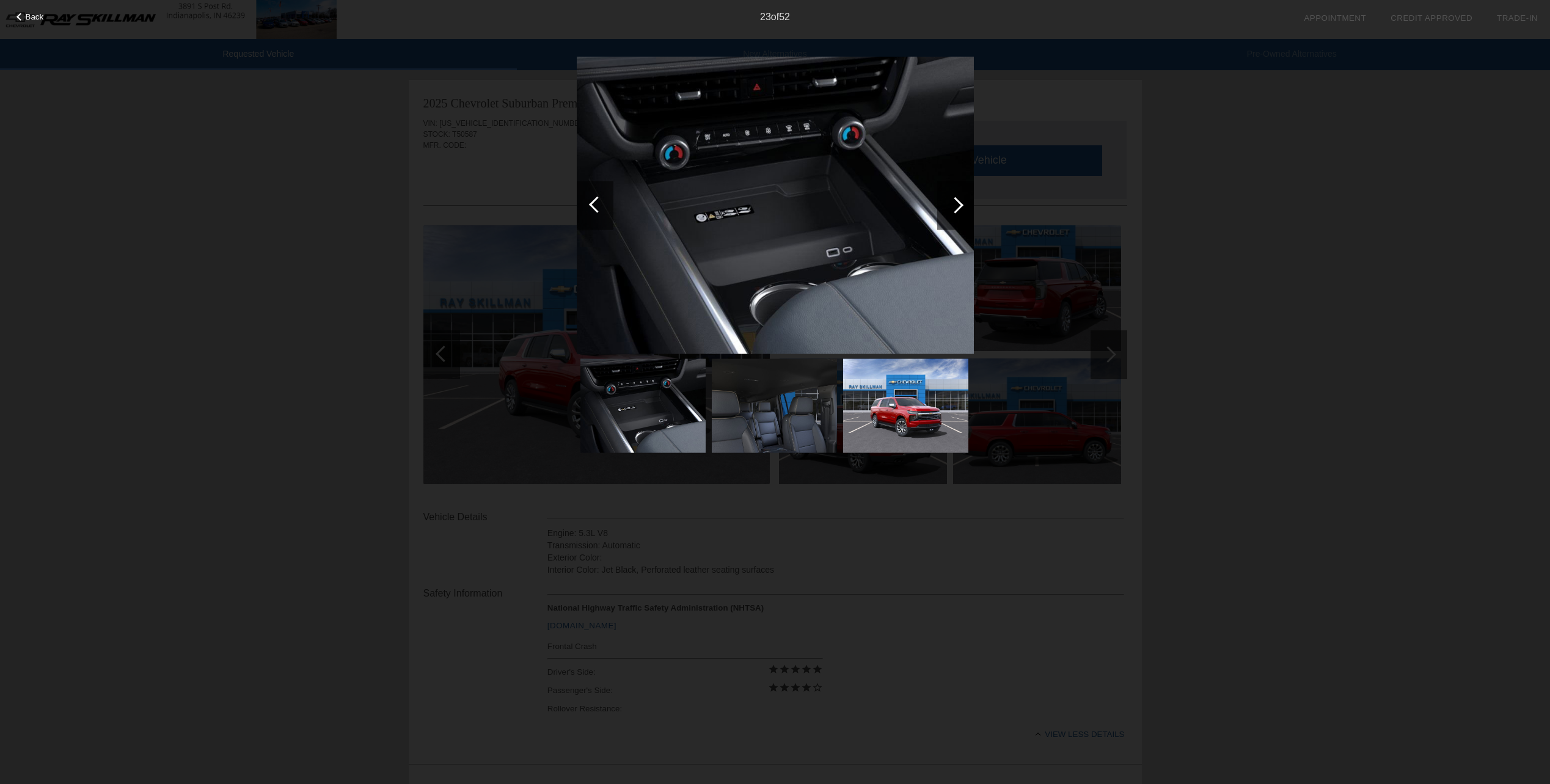
click at [957, 201] on div at bounding box center [955, 205] width 16 height 16
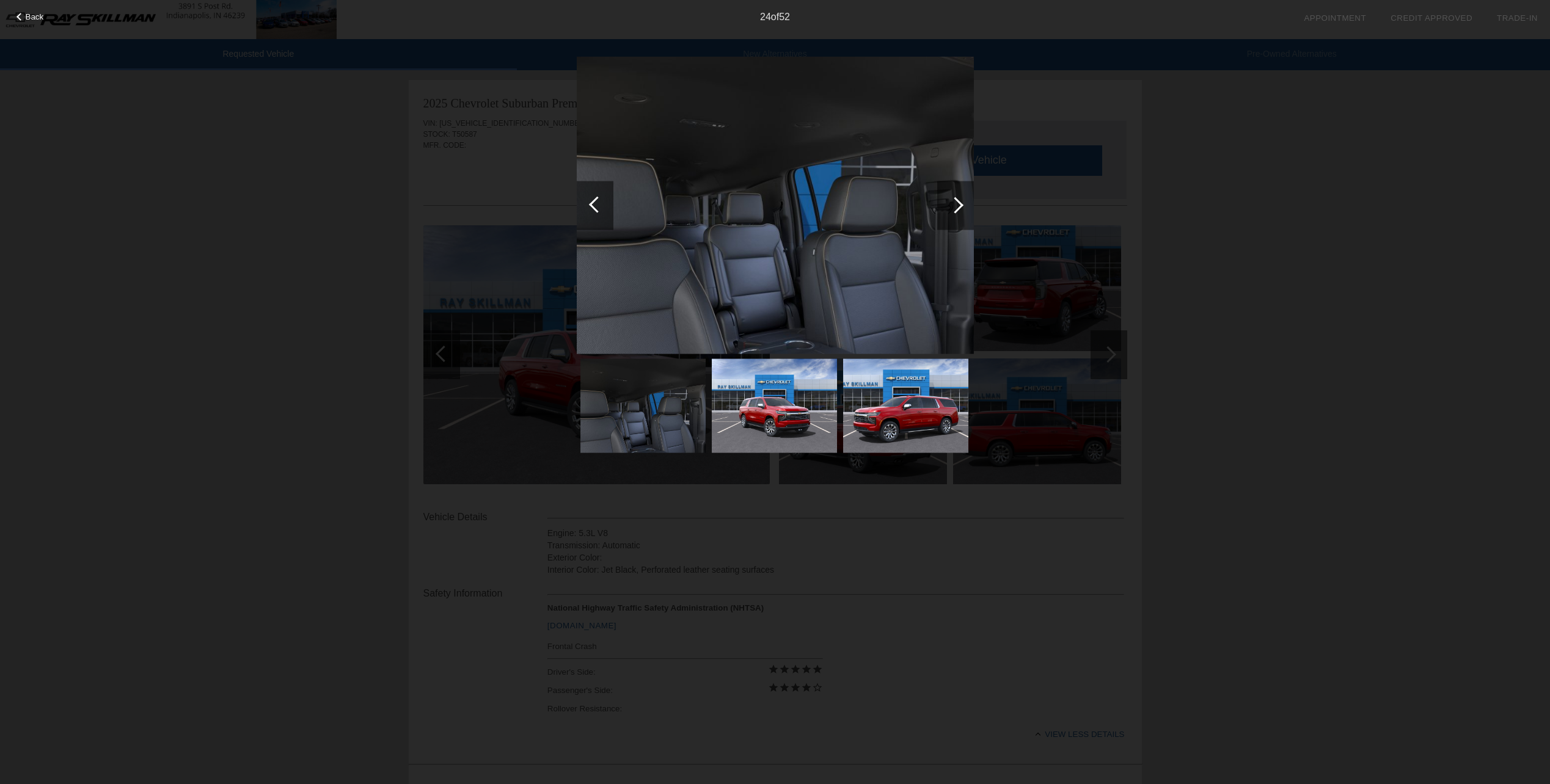
click at [957, 201] on div at bounding box center [955, 205] width 16 height 16
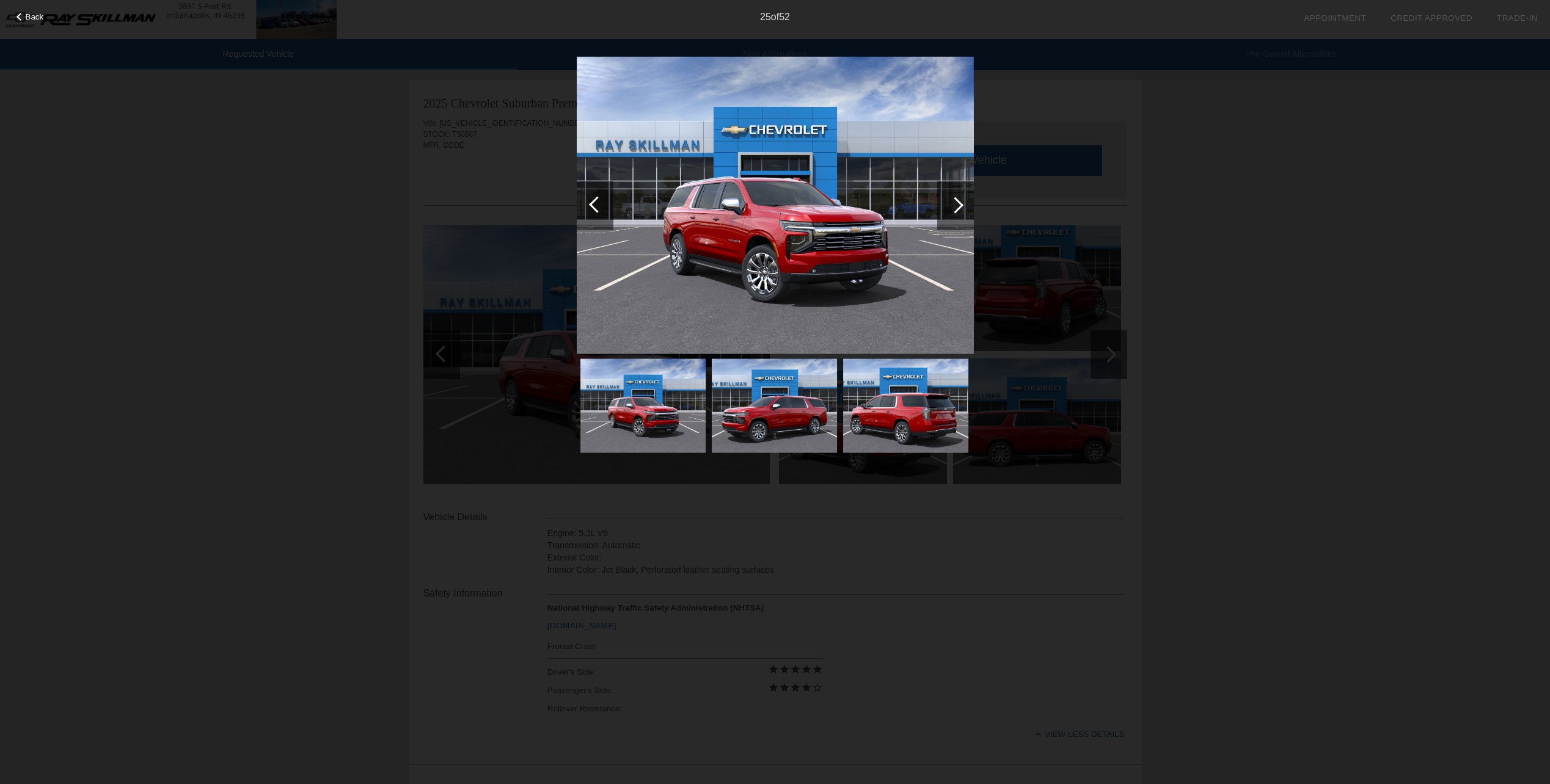
click at [957, 201] on div at bounding box center [955, 205] width 16 height 16
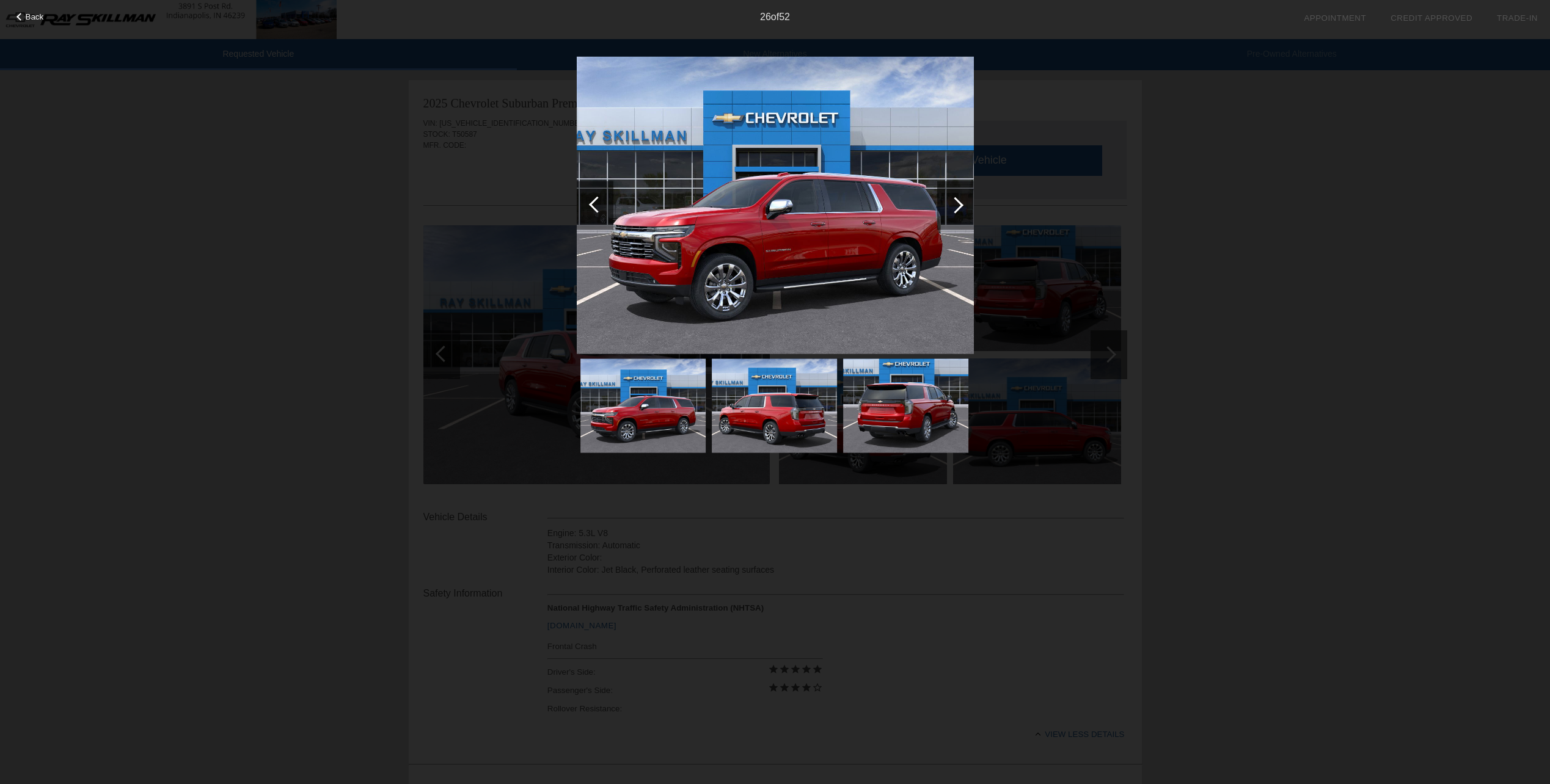
click at [957, 201] on div at bounding box center [955, 205] width 16 height 16
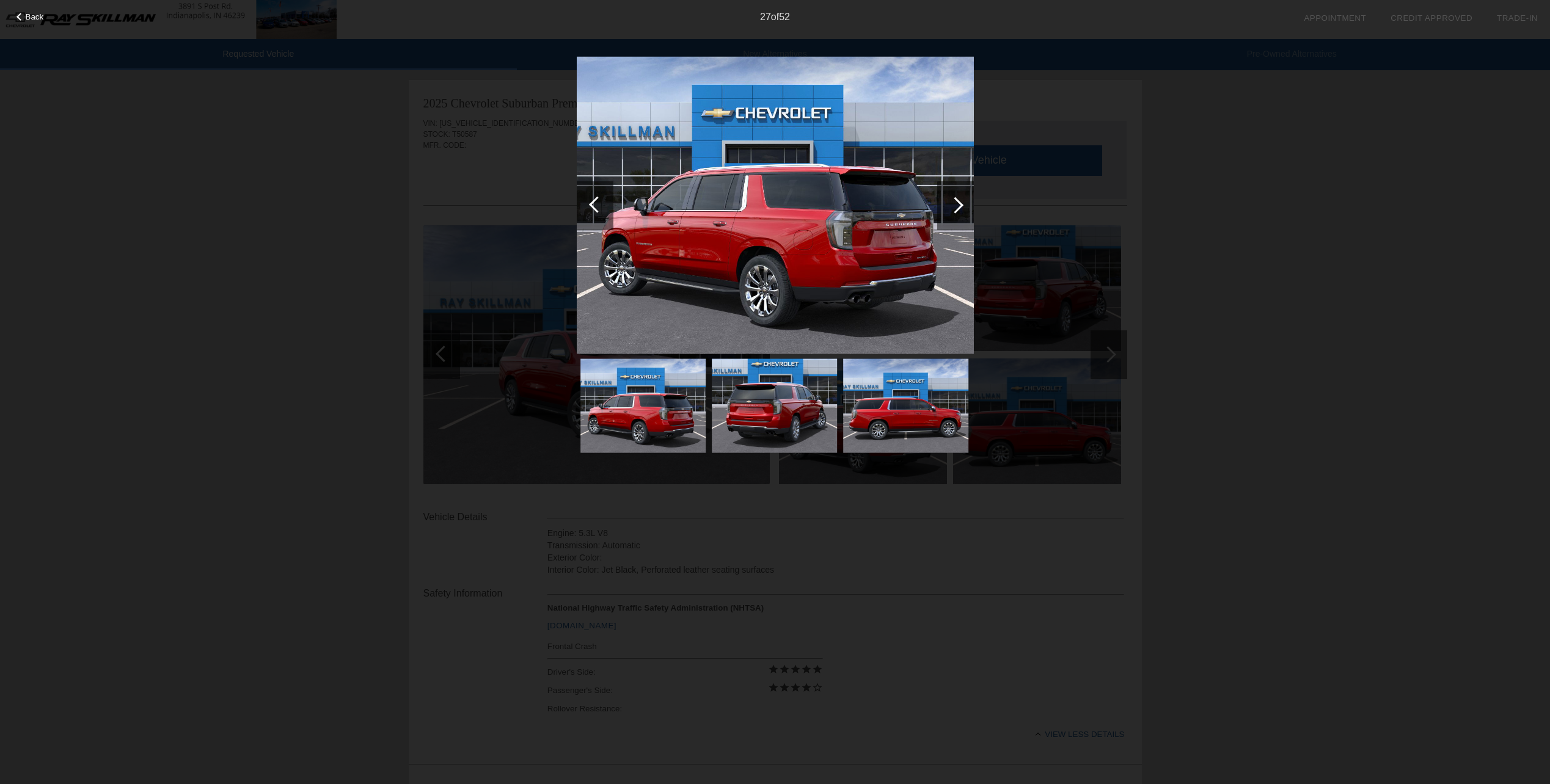
click at [957, 201] on div at bounding box center [955, 205] width 16 height 16
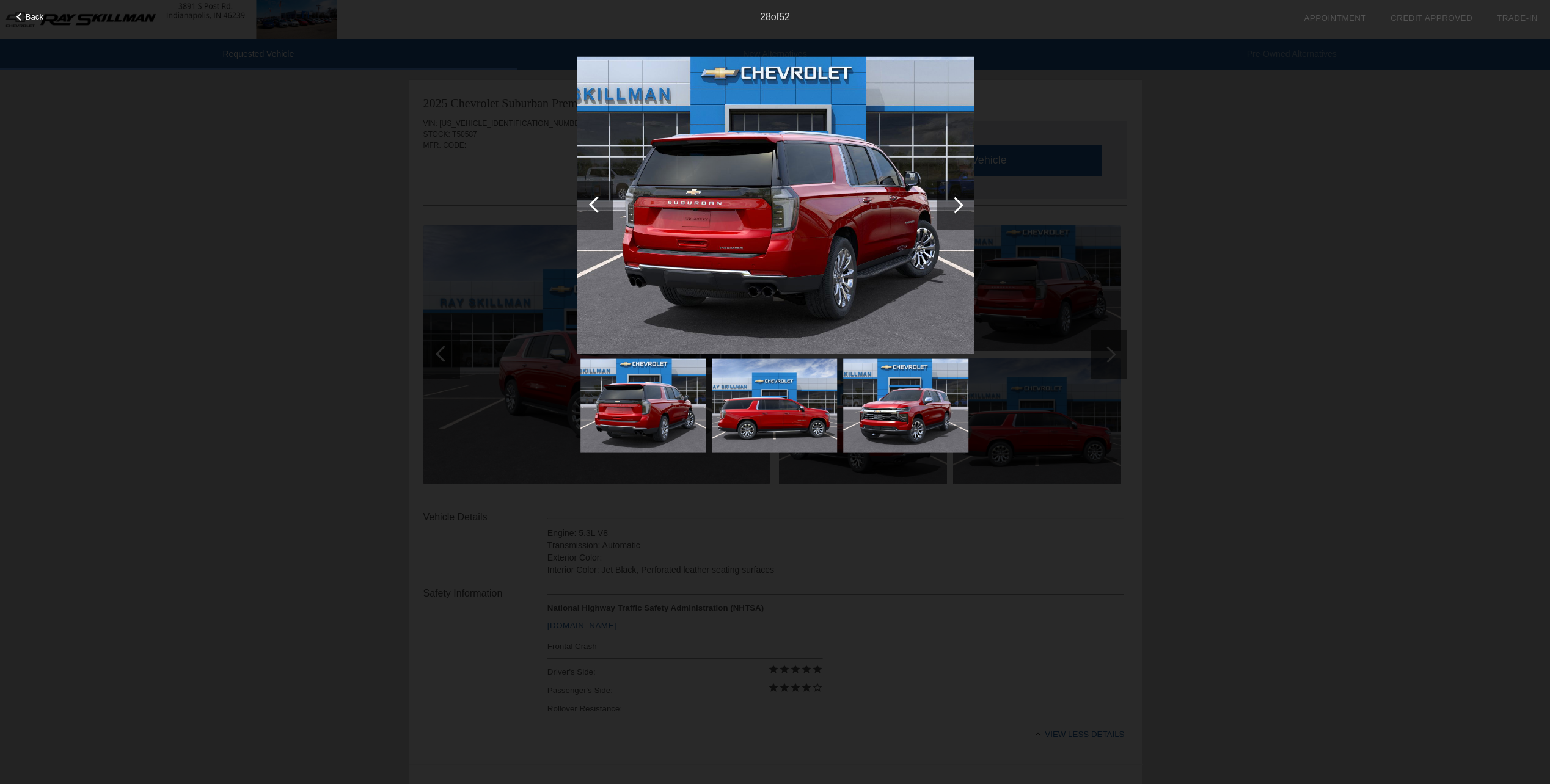
click at [957, 201] on div at bounding box center [955, 205] width 16 height 16
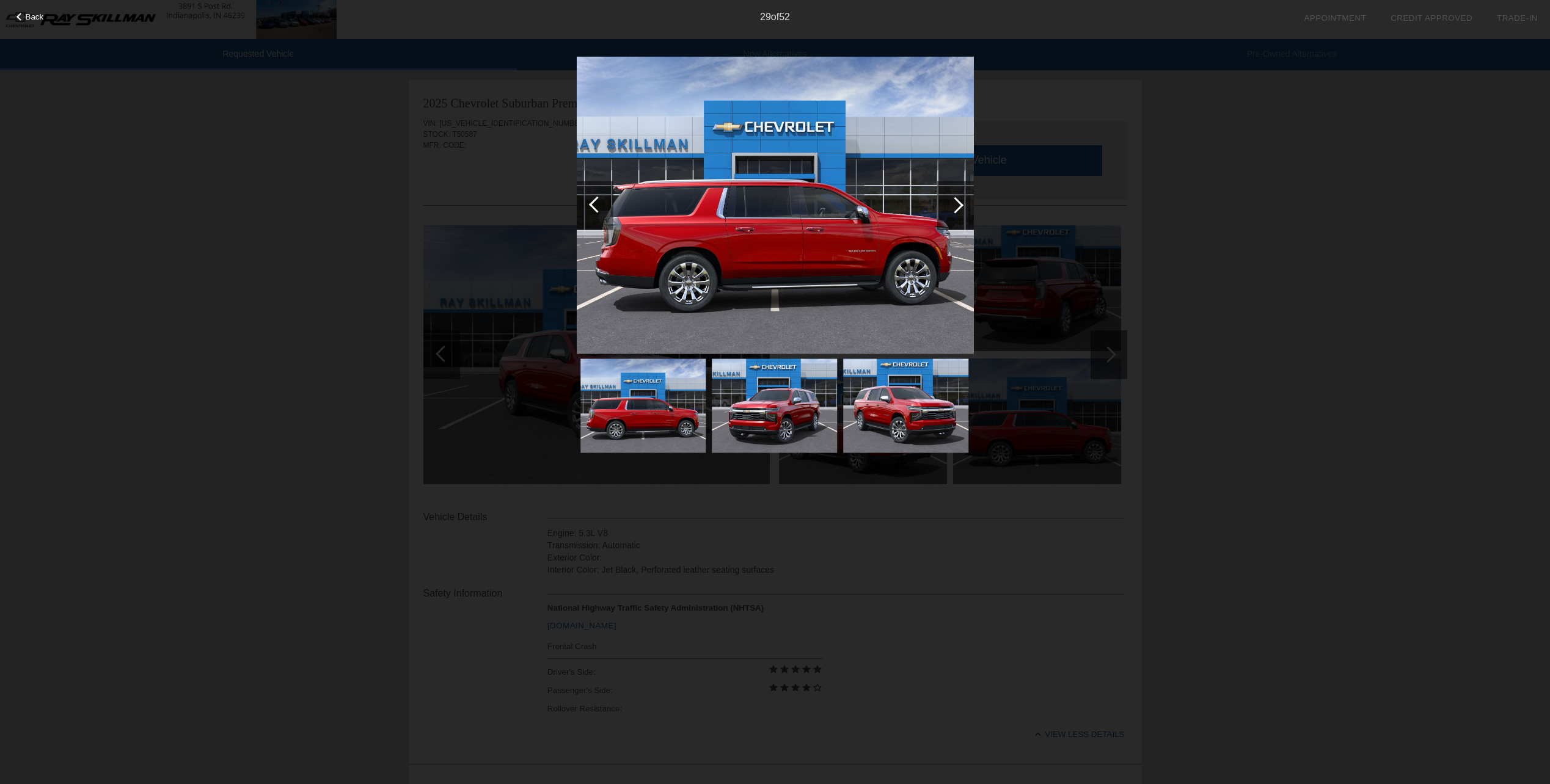
click at [957, 201] on div at bounding box center [955, 205] width 16 height 16
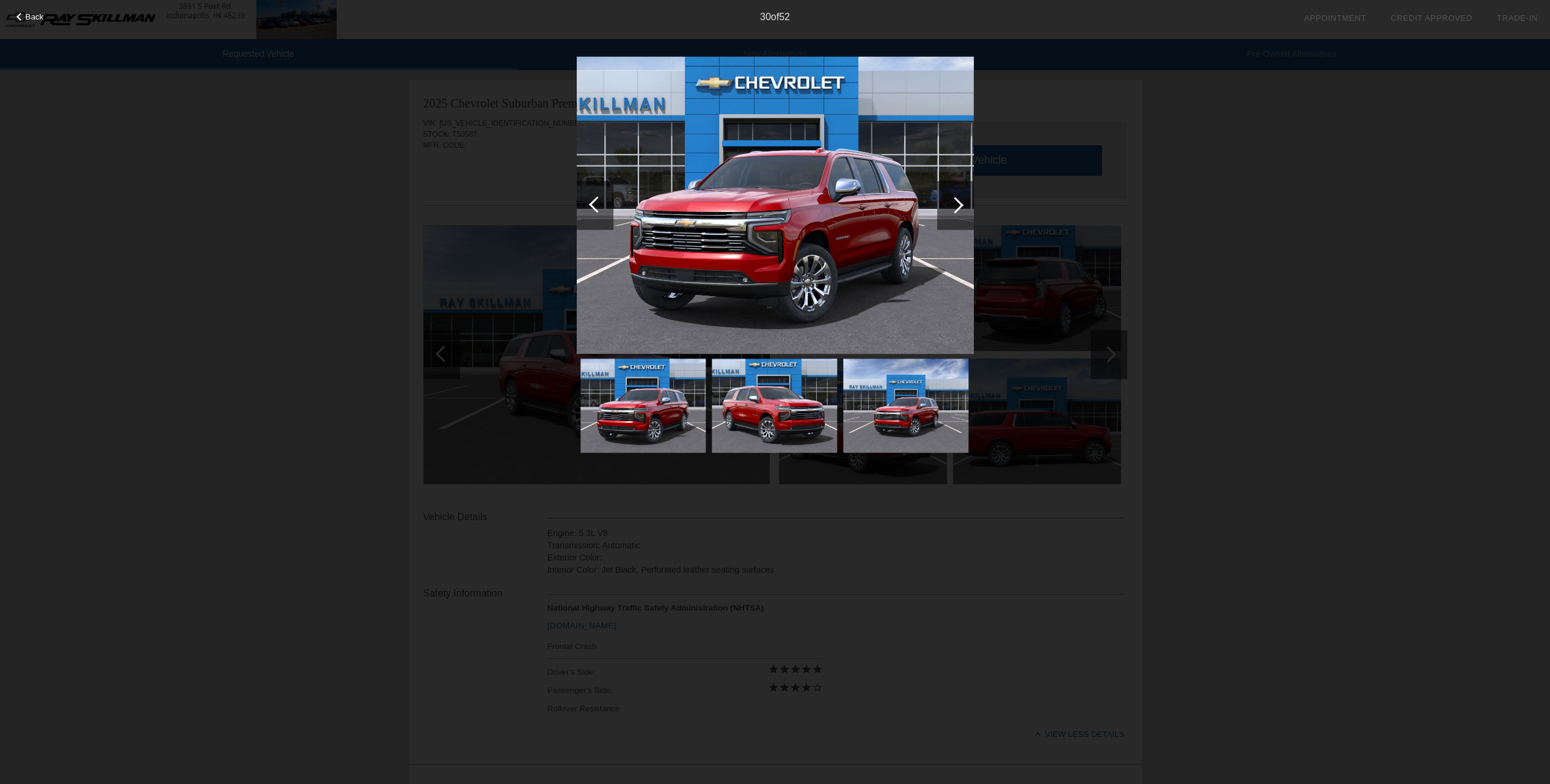
click at [957, 201] on div at bounding box center [955, 205] width 16 height 16
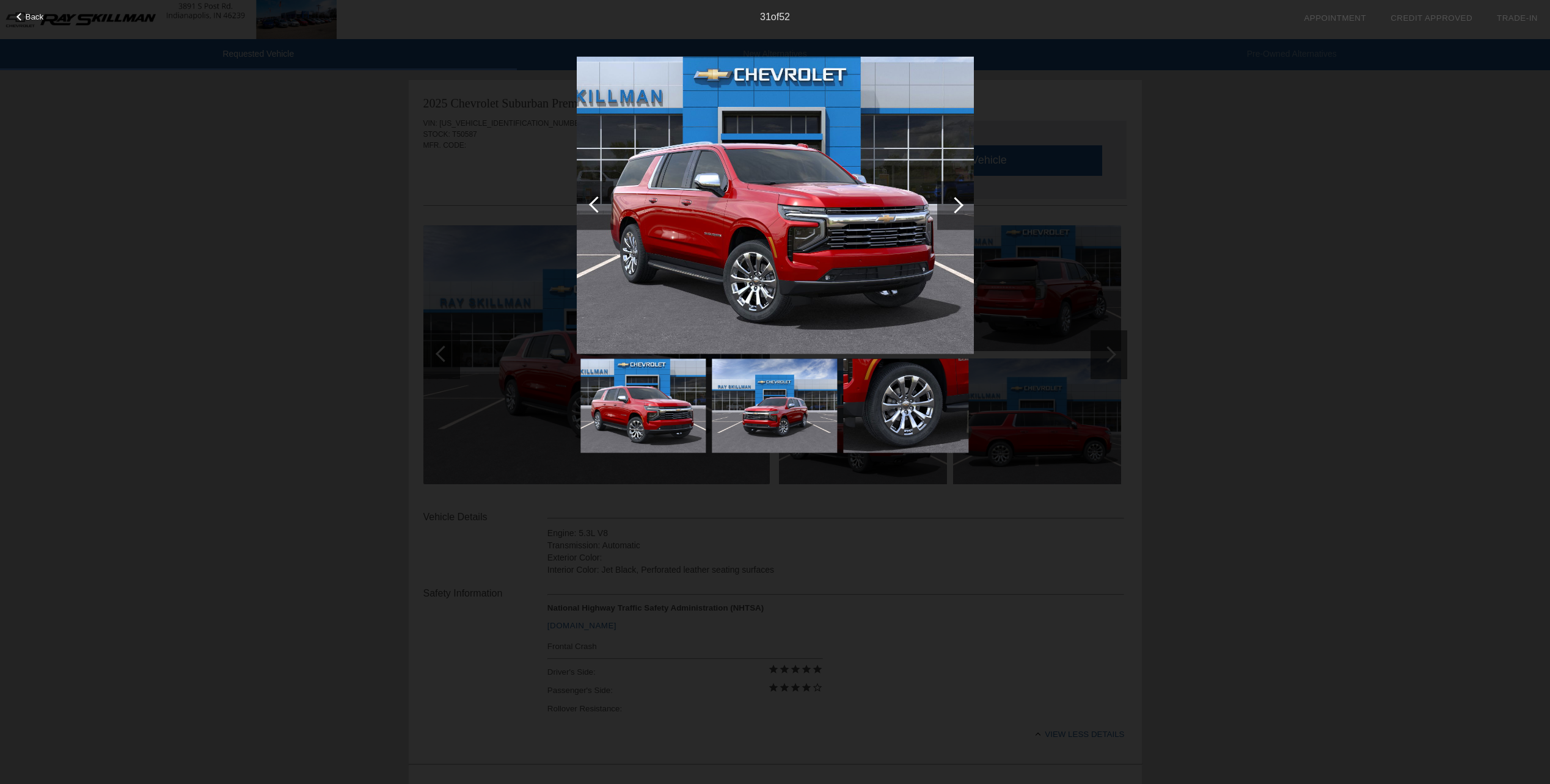
click at [957, 201] on div at bounding box center [955, 205] width 16 height 16
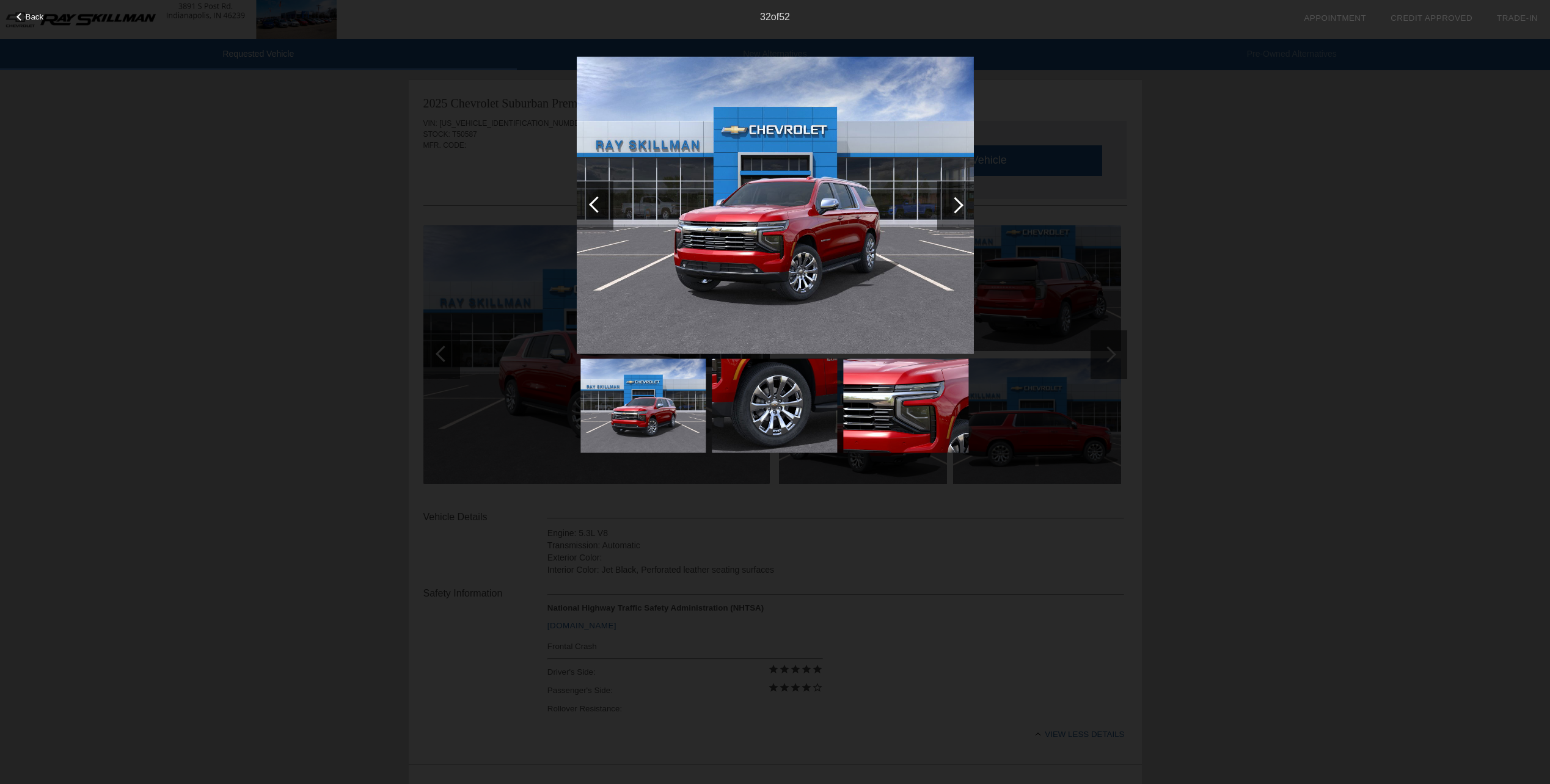
click at [955, 204] on div at bounding box center [955, 205] width 16 height 16
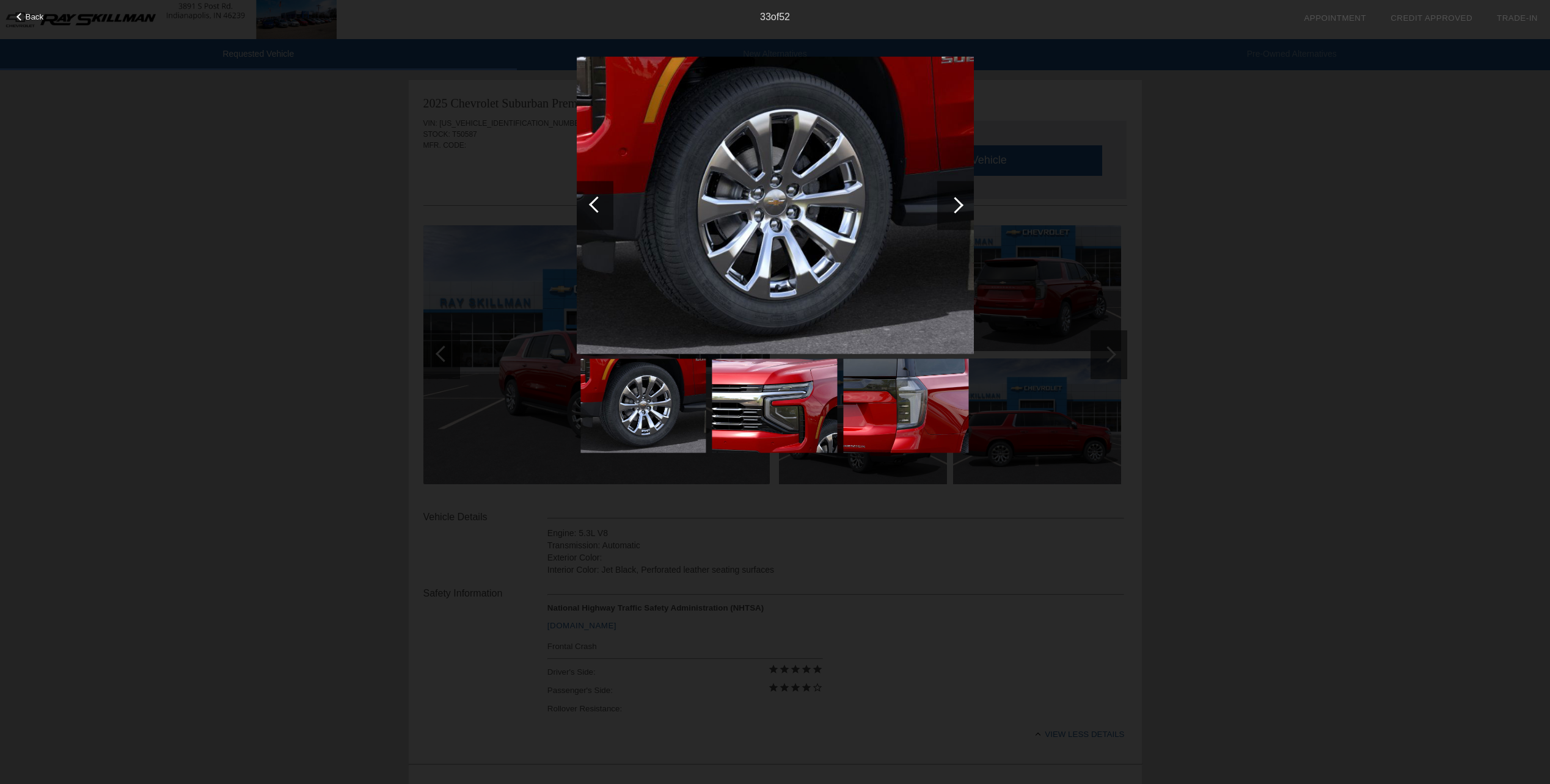
click at [955, 202] on div at bounding box center [955, 205] width 16 height 16
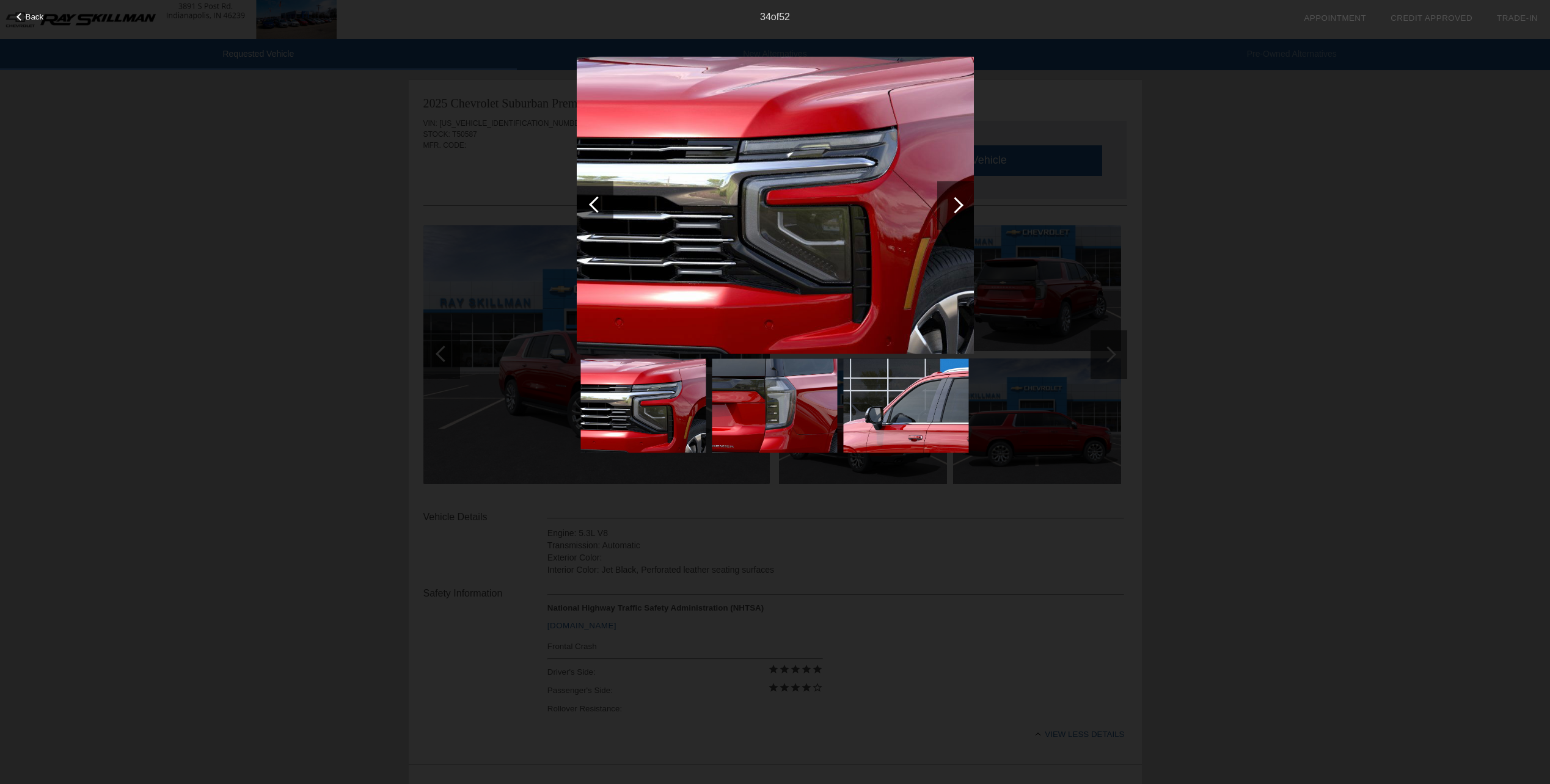
click at [955, 202] on div at bounding box center [955, 205] width 16 height 16
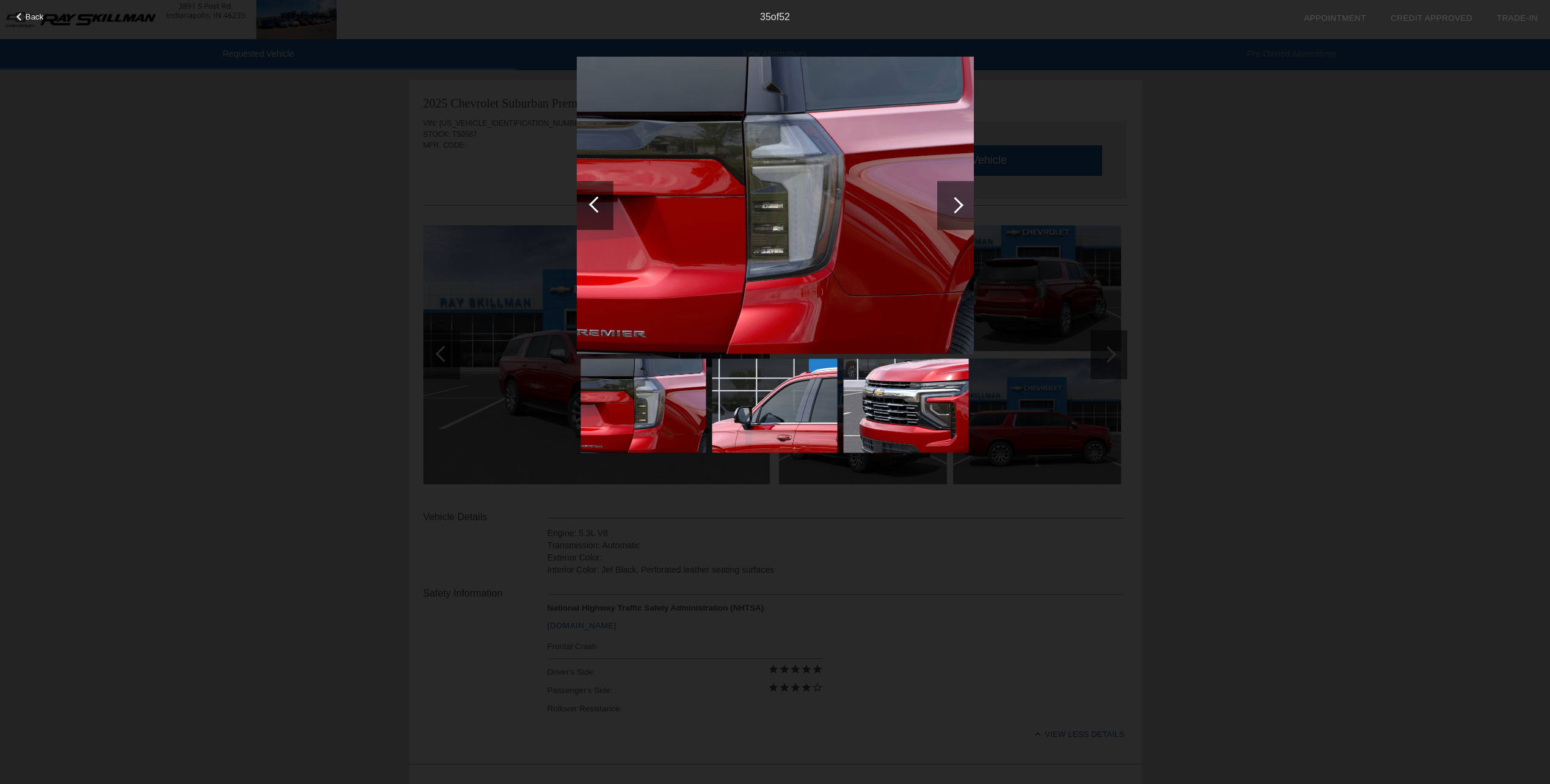
click at [955, 202] on div at bounding box center [955, 205] width 16 height 16
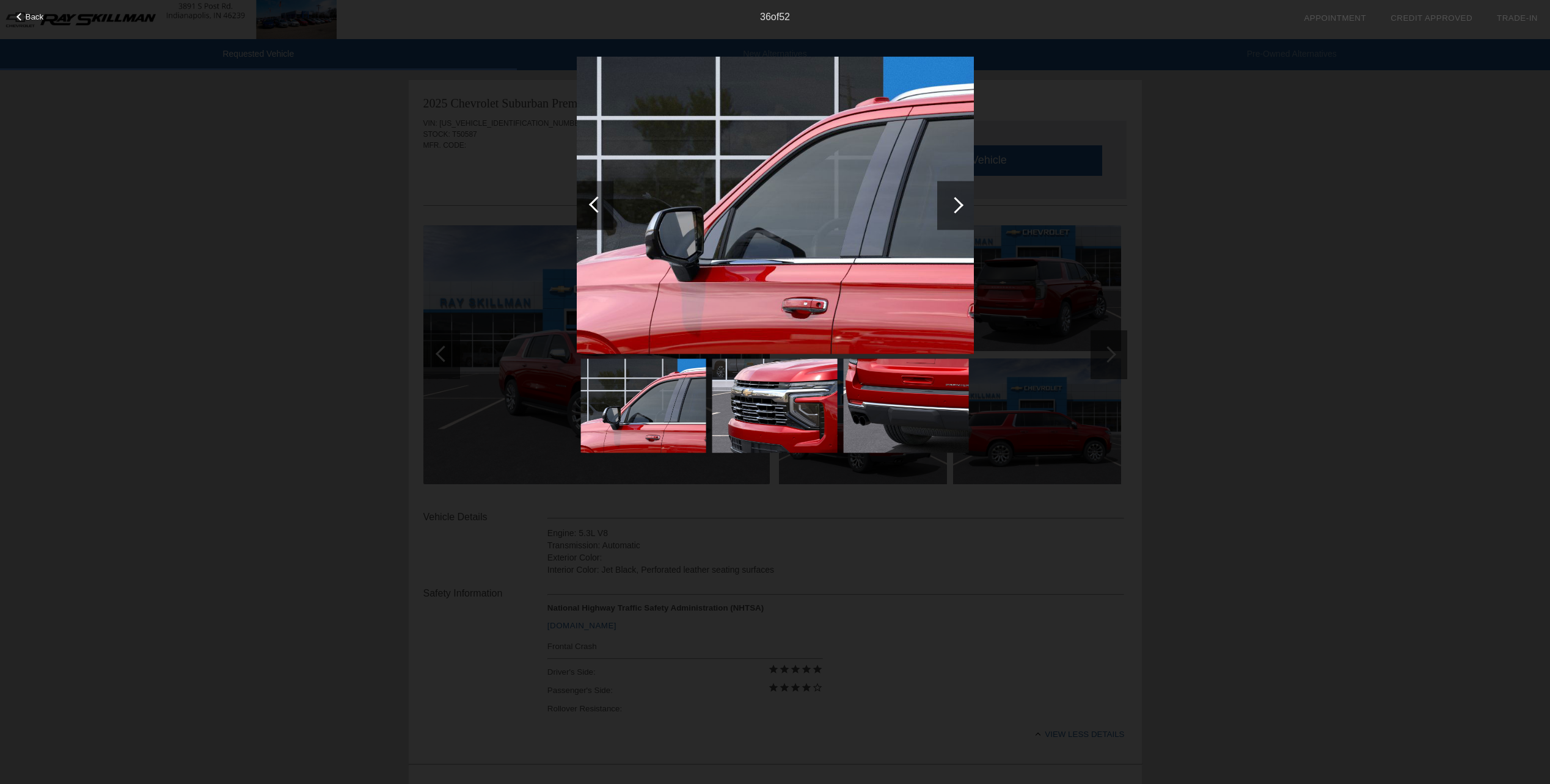
click at [955, 202] on div at bounding box center [955, 205] width 16 height 16
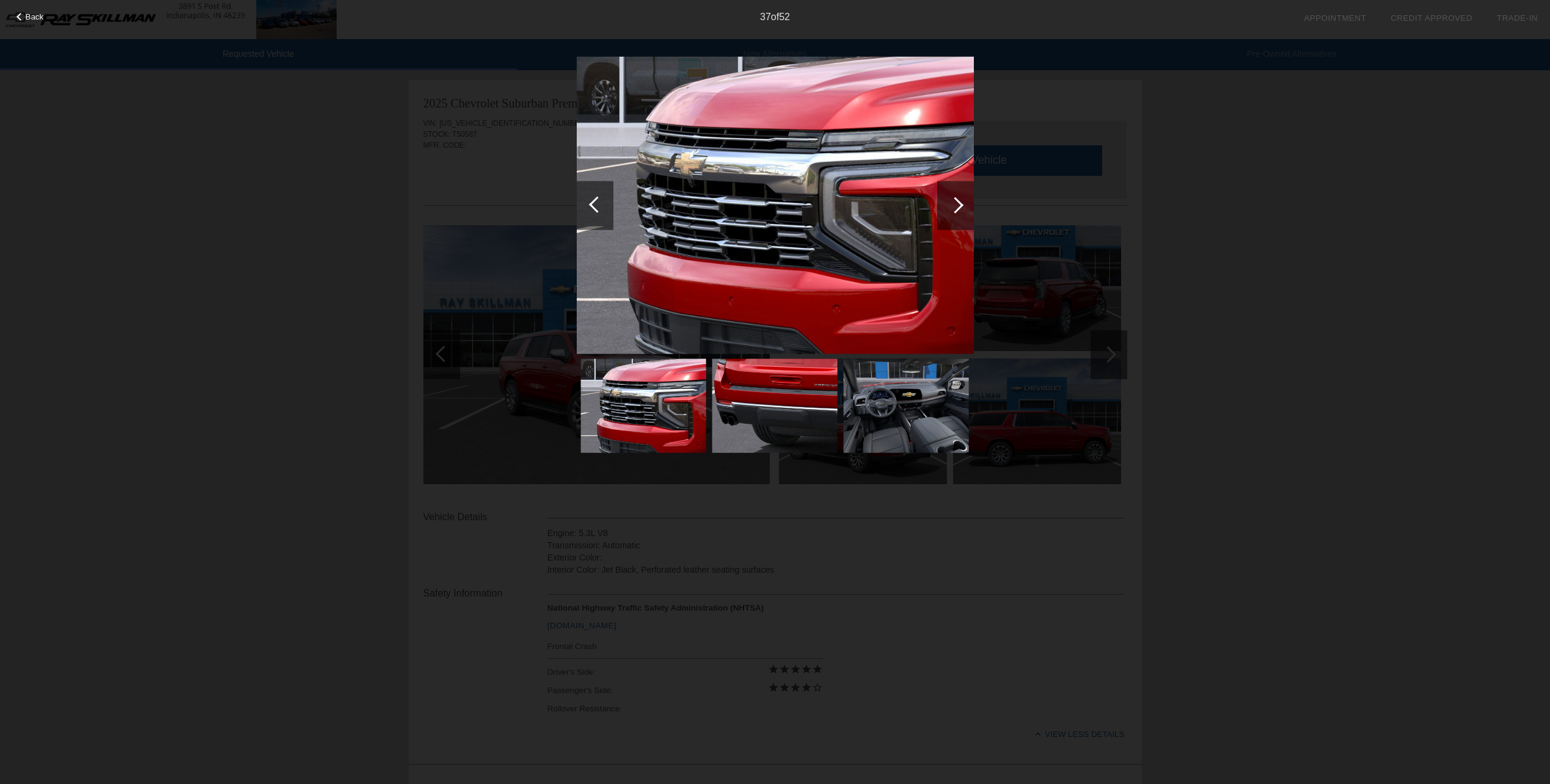
click at [951, 204] on div at bounding box center [955, 205] width 16 height 16
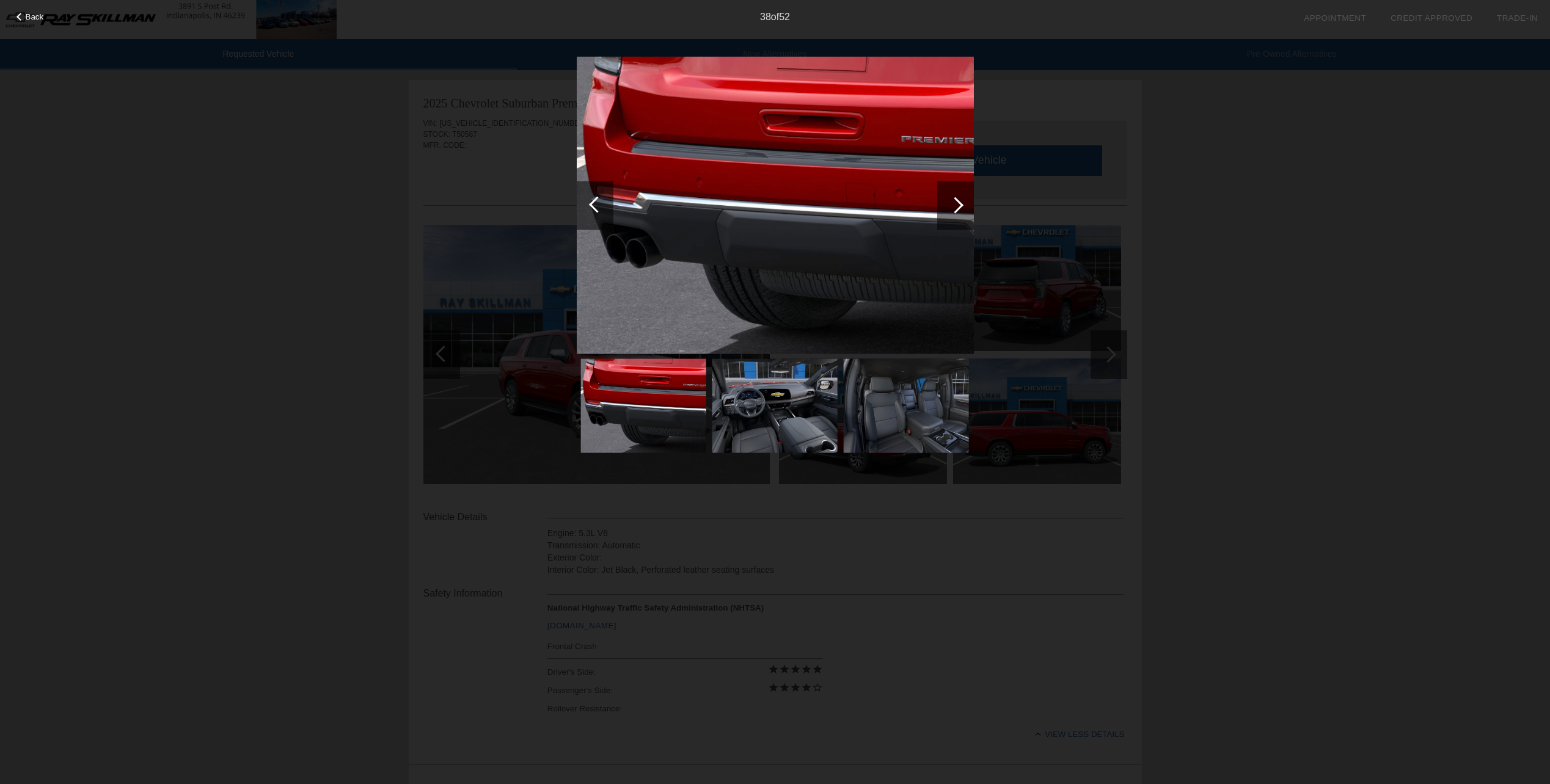
click at [957, 202] on div at bounding box center [955, 205] width 16 height 16
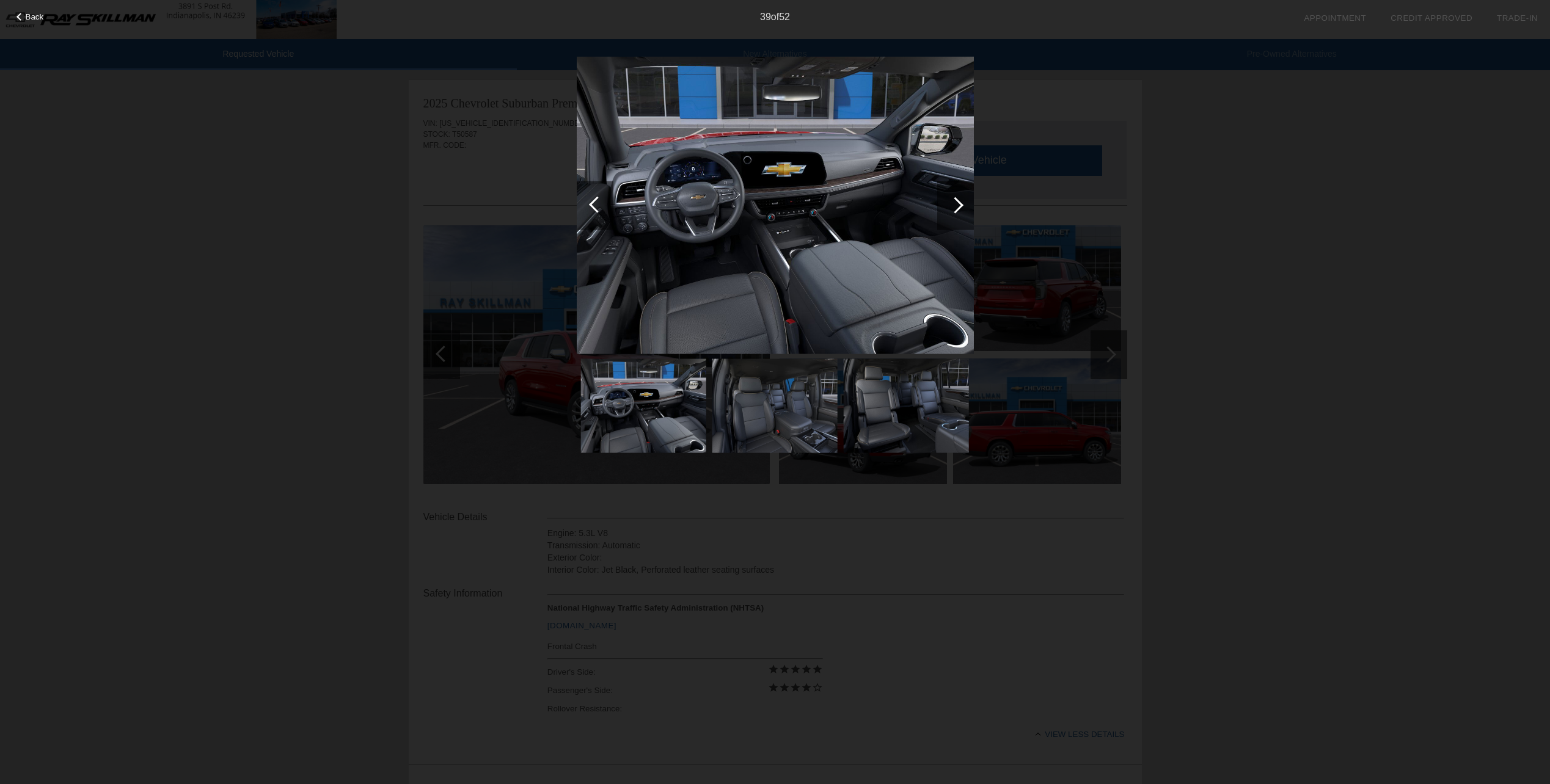
click at [957, 202] on div at bounding box center [955, 205] width 16 height 16
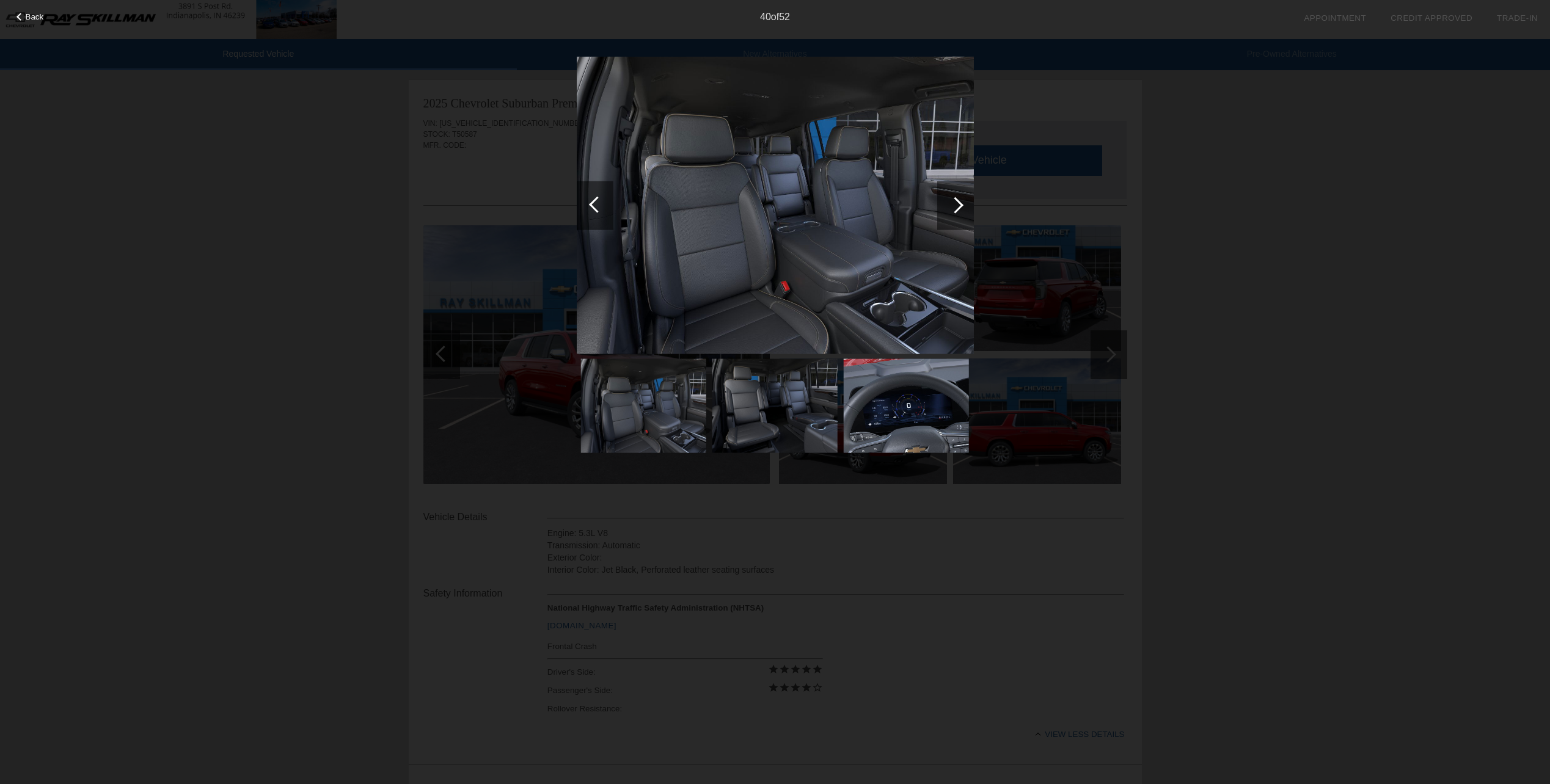
click at [957, 202] on div at bounding box center [955, 205] width 16 height 16
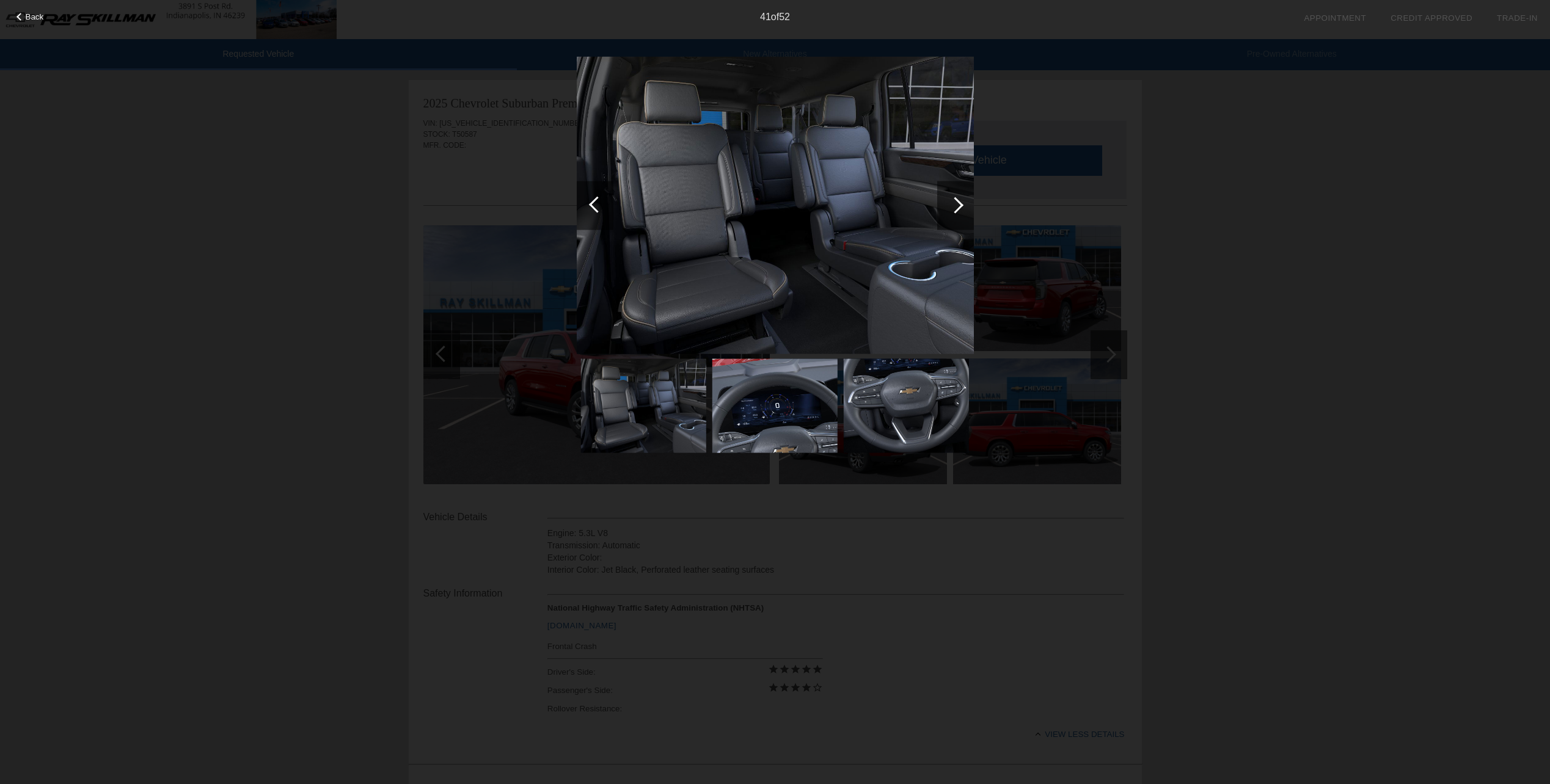
click at [590, 202] on div at bounding box center [595, 205] width 37 height 49
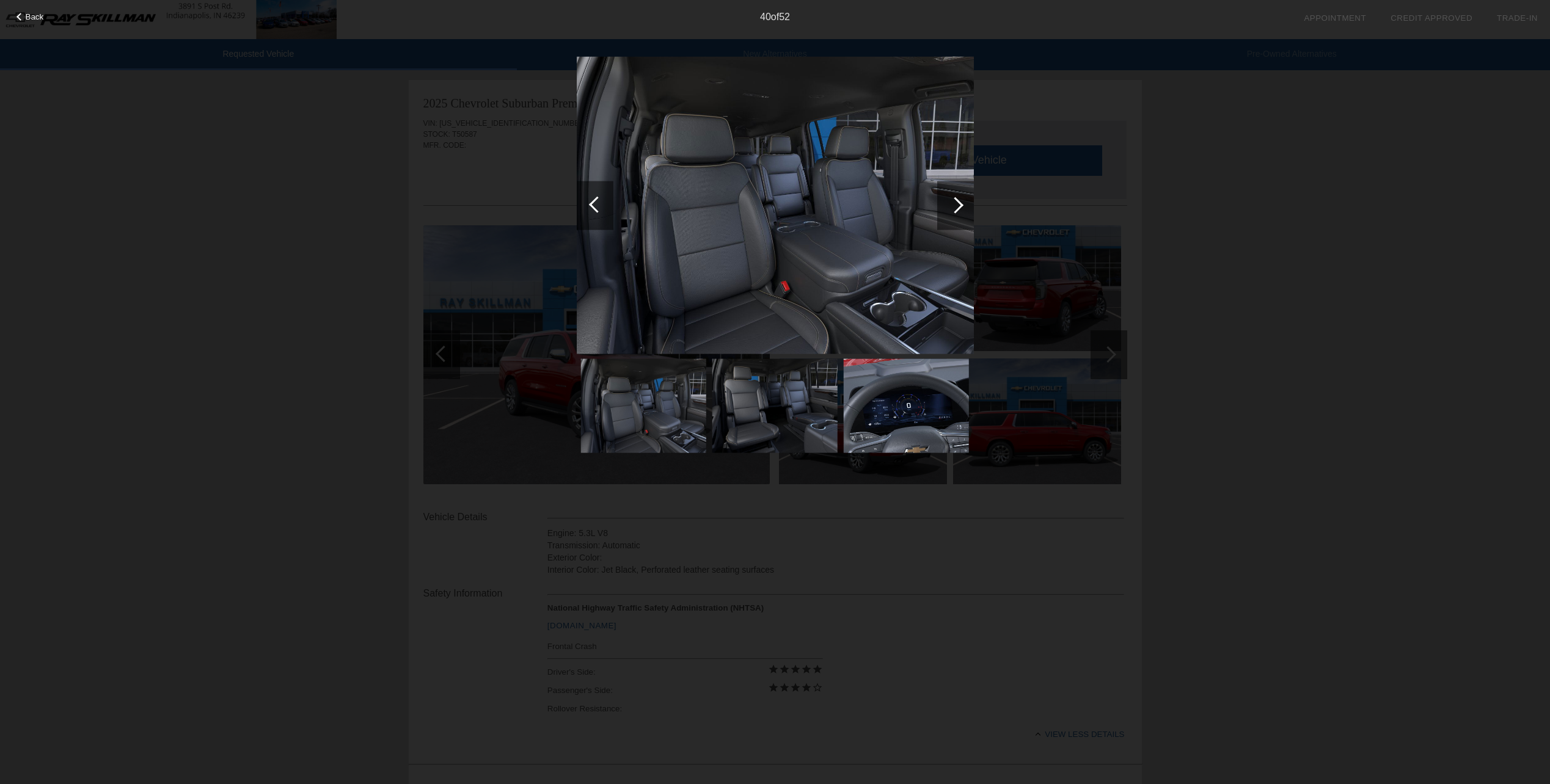
click at [959, 201] on div at bounding box center [955, 205] width 16 height 16
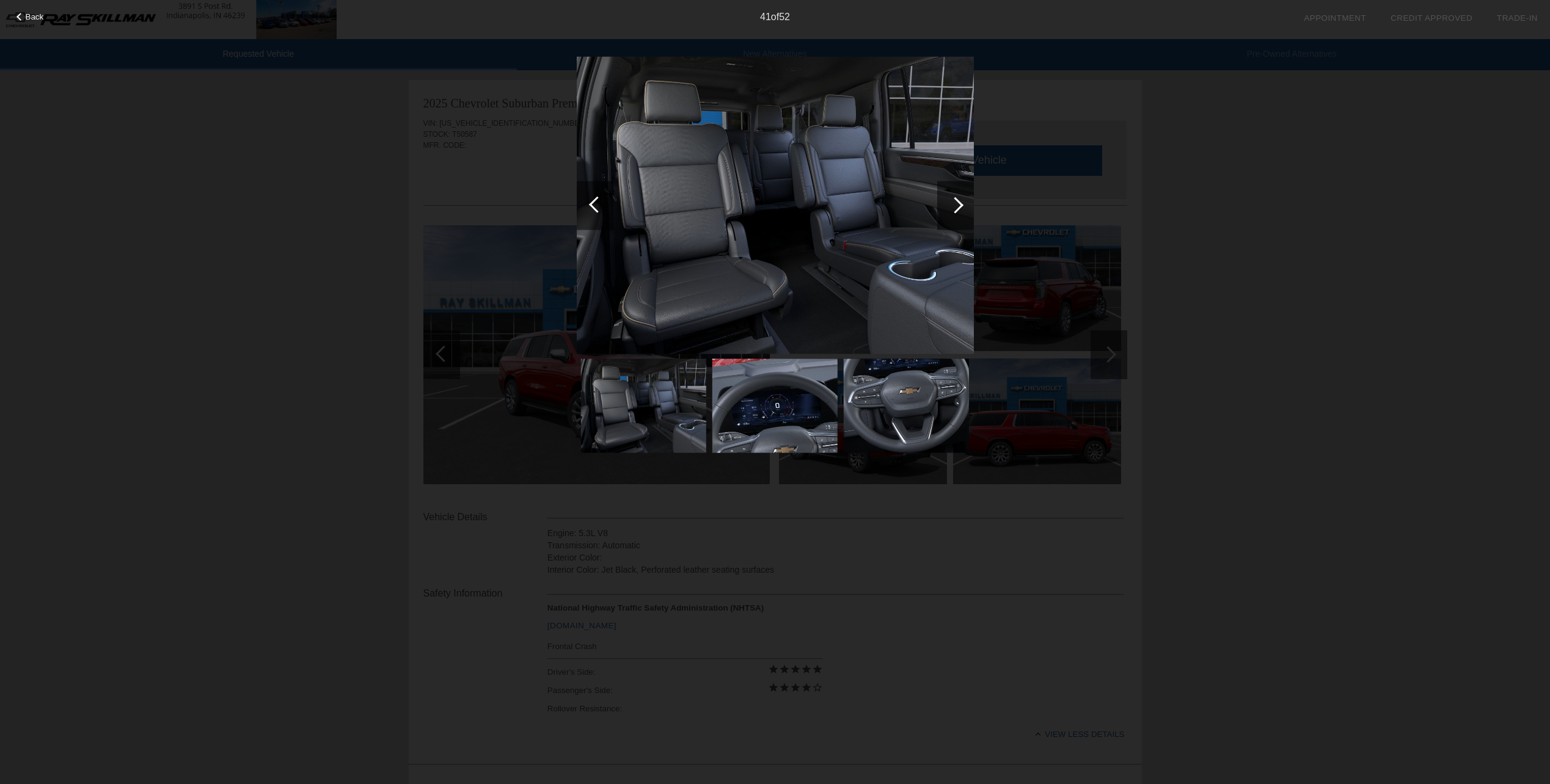
click at [959, 201] on div at bounding box center [955, 205] width 16 height 16
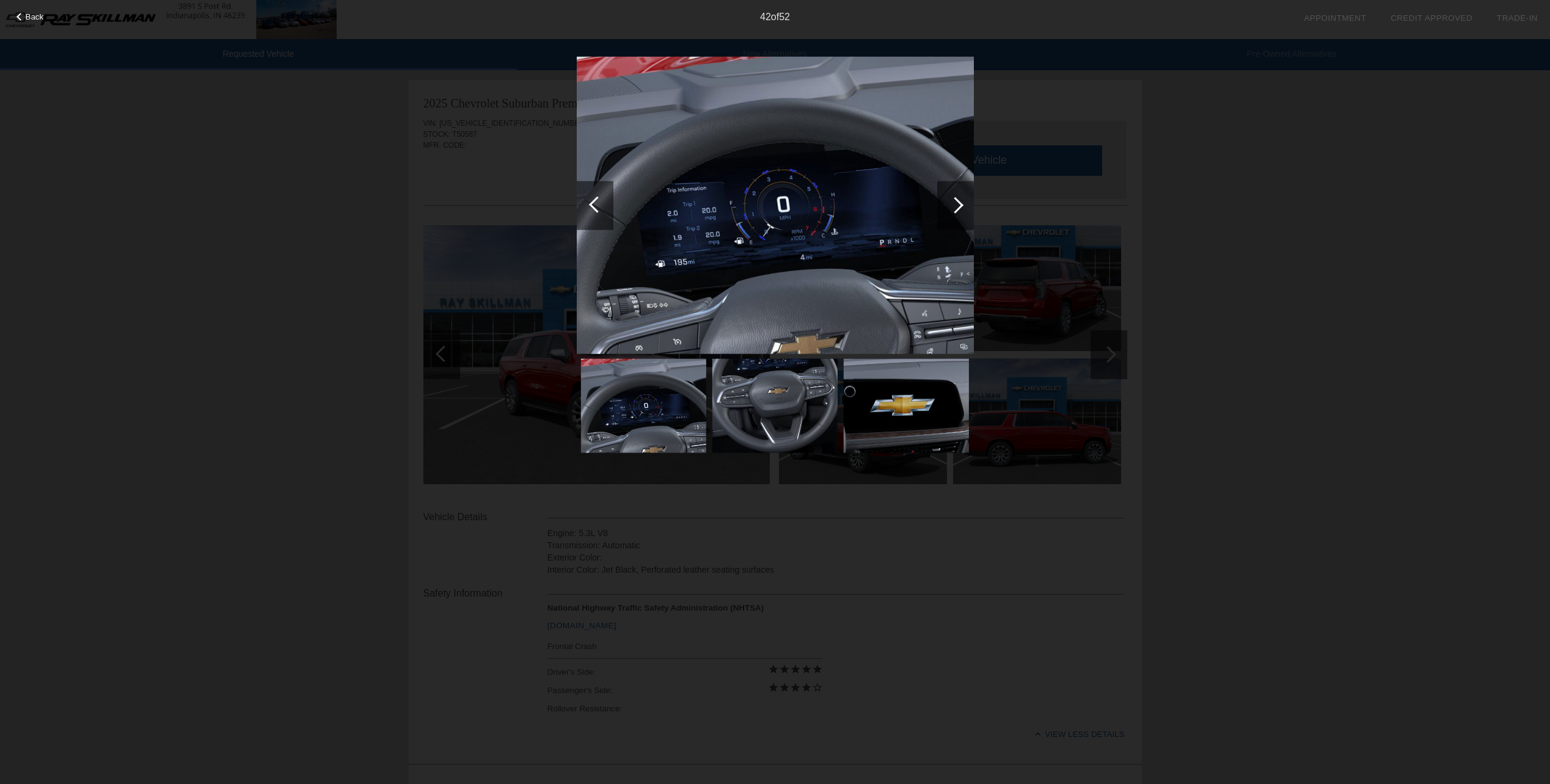
click at [959, 198] on div at bounding box center [955, 205] width 37 height 49
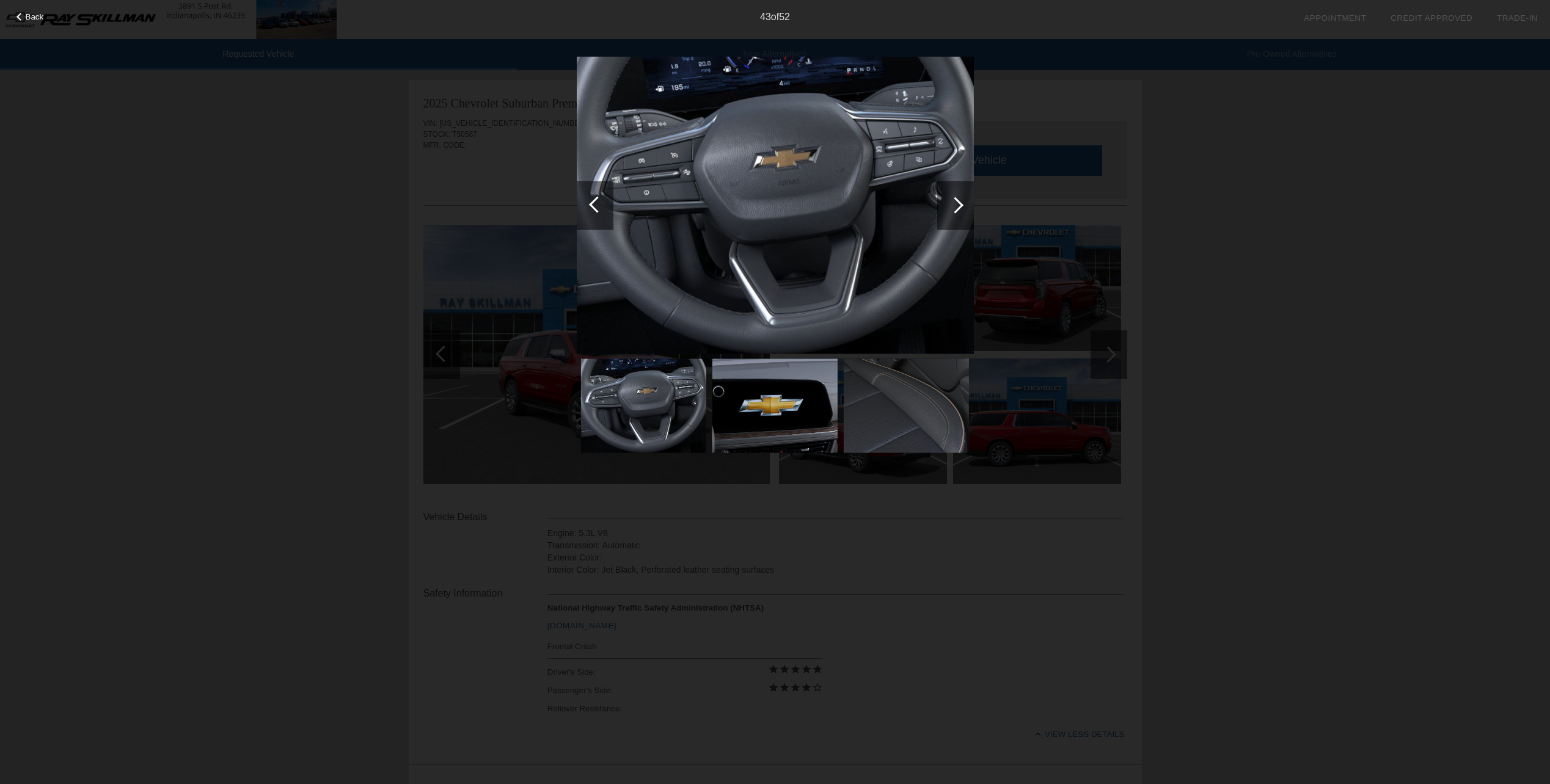
click at [959, 198] on div at bounding box center [955, 205] width 37 height 49
